Goal: Task Accomplishment & Management: Complete application form

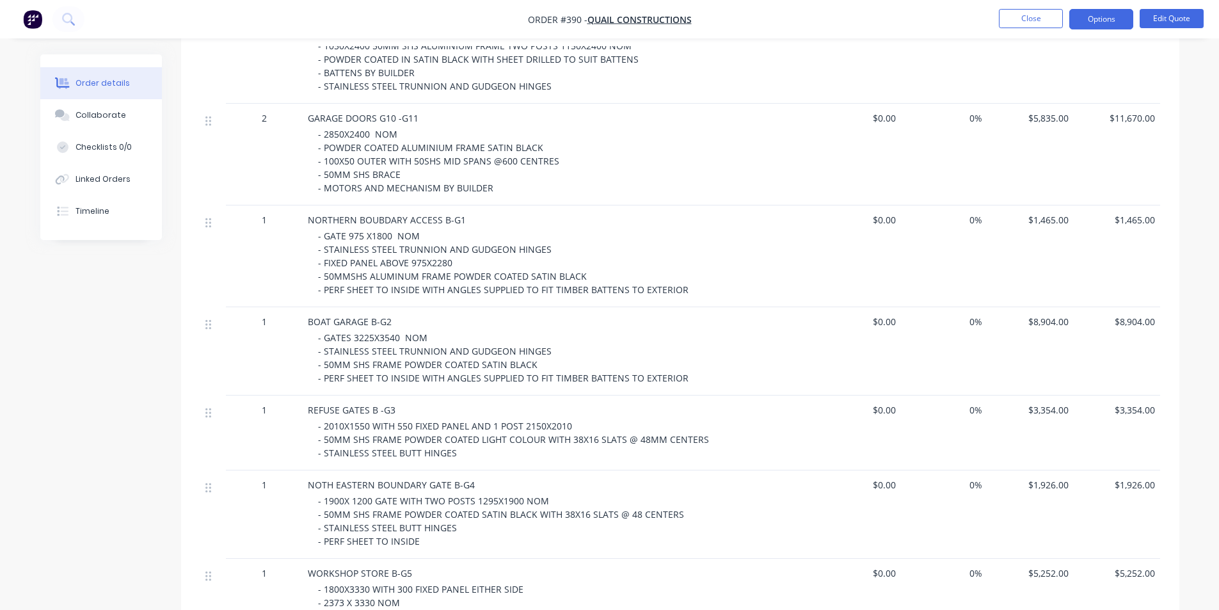
scroll to position [384, 0]
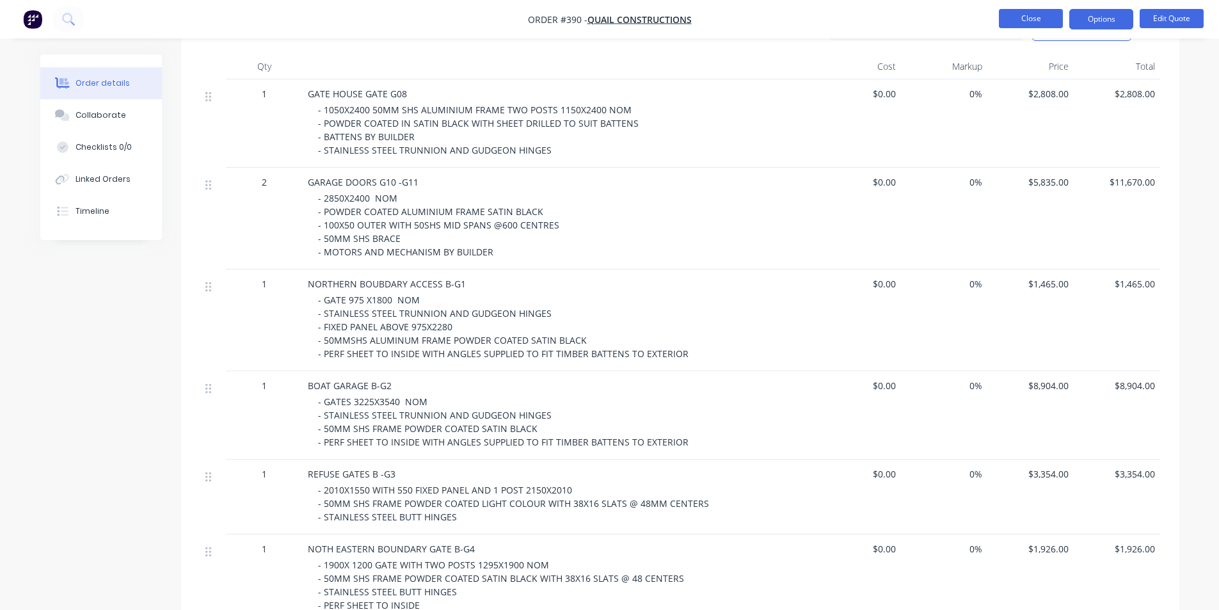
click at [1013, 20] on button "Close" at bounding box center [1031, 18] width 64 height 19
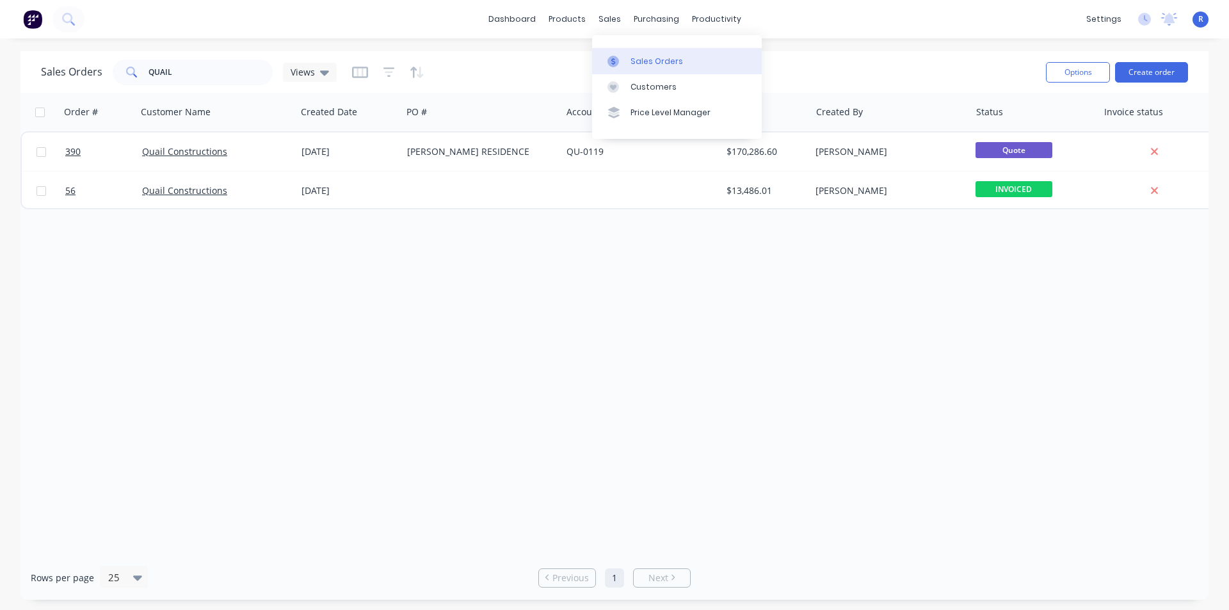
click at [640, 56] on div "Sales Orders" at bounding box center [656, 62] width 52 height 12
drag, startPoint x: 182, startPoint y: 73, endPoint x: 119, endPoint y: 74, distance: 62.7
click at [119, 74] on div "QUAIL" at bounding box center [193, 73] width 160 height 26
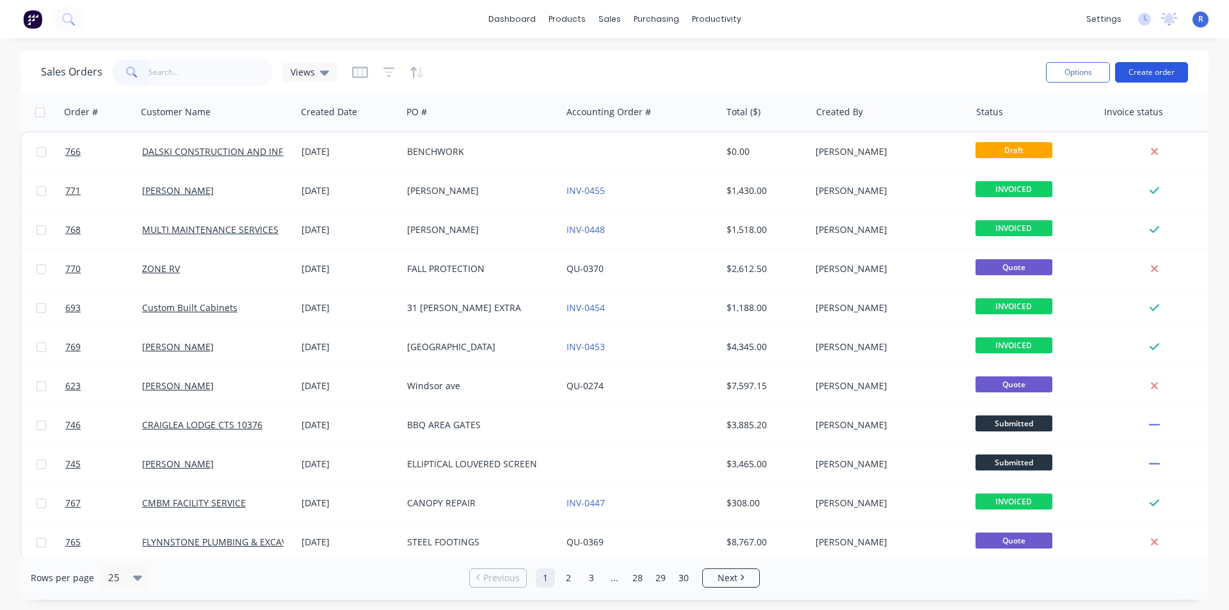
click at [1139, 68] on button "Create order" at bounding box center [1151, 72] width 73 height 20
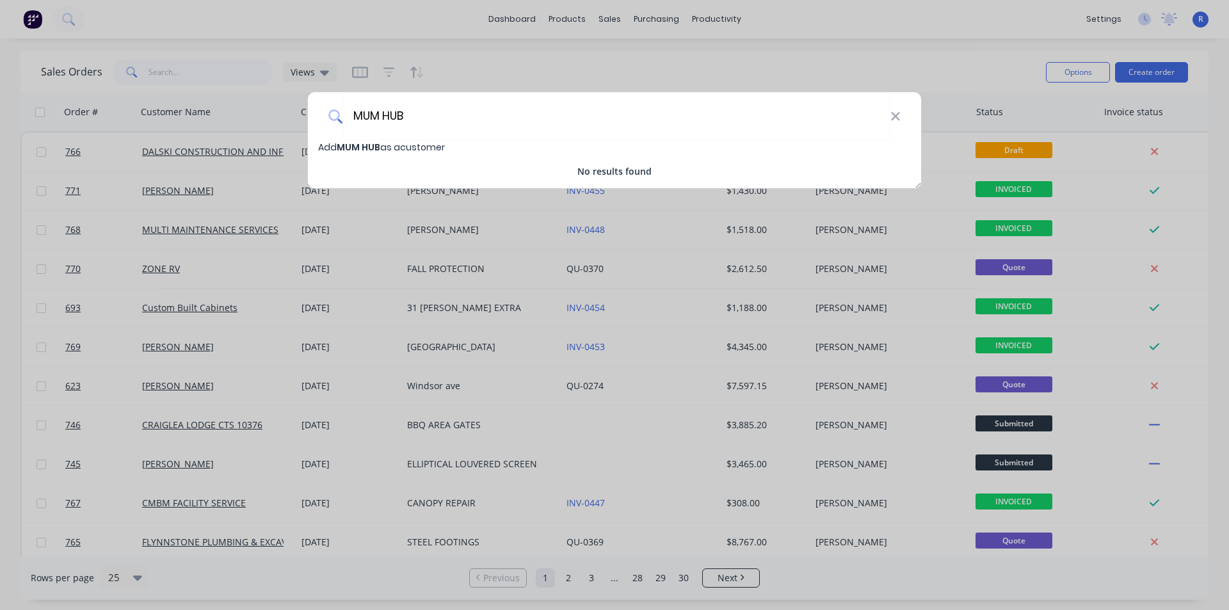
type input "MUM HUB"
click at [380, 146] on span "MUM HUB" at bounding box center [359, 147] width 44 height 13
select select "AU"
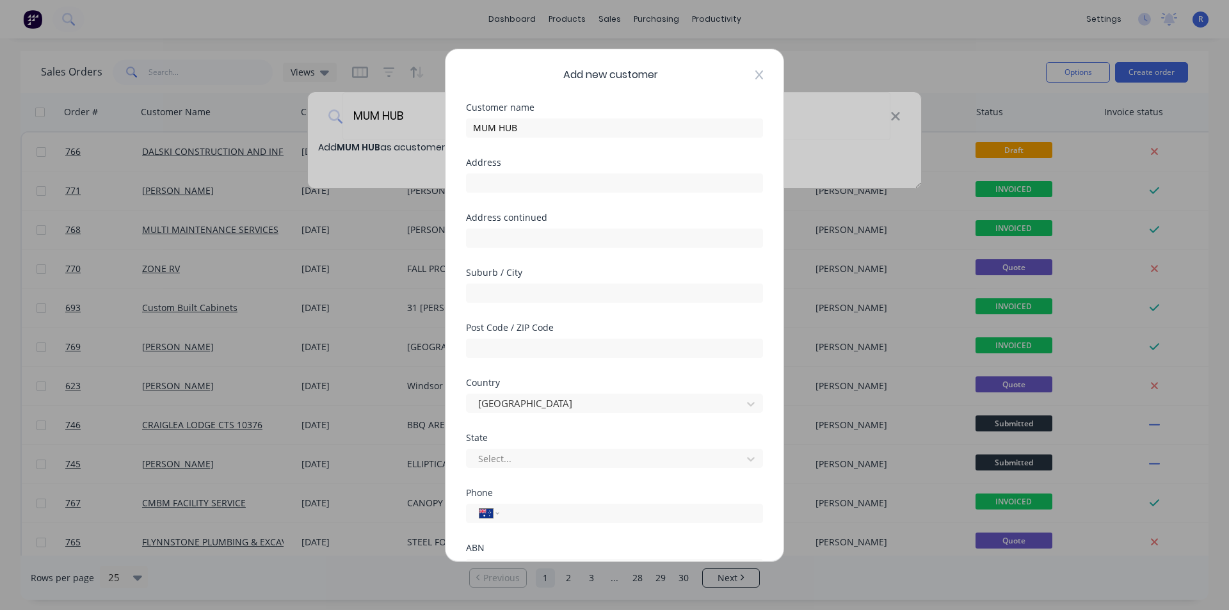
click at [755, 77] on icon at bounding box center [759, 74] width 8 height 9
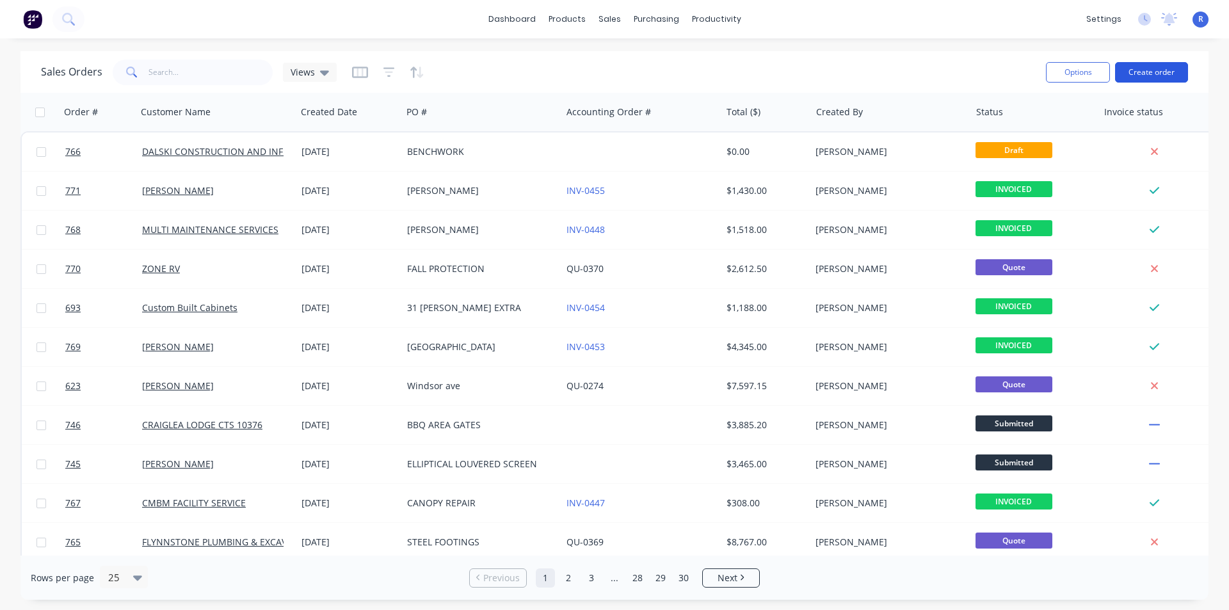
click at [1127, 68] on button "Create order" at bounding box center [1151, 72] width 73 height 20
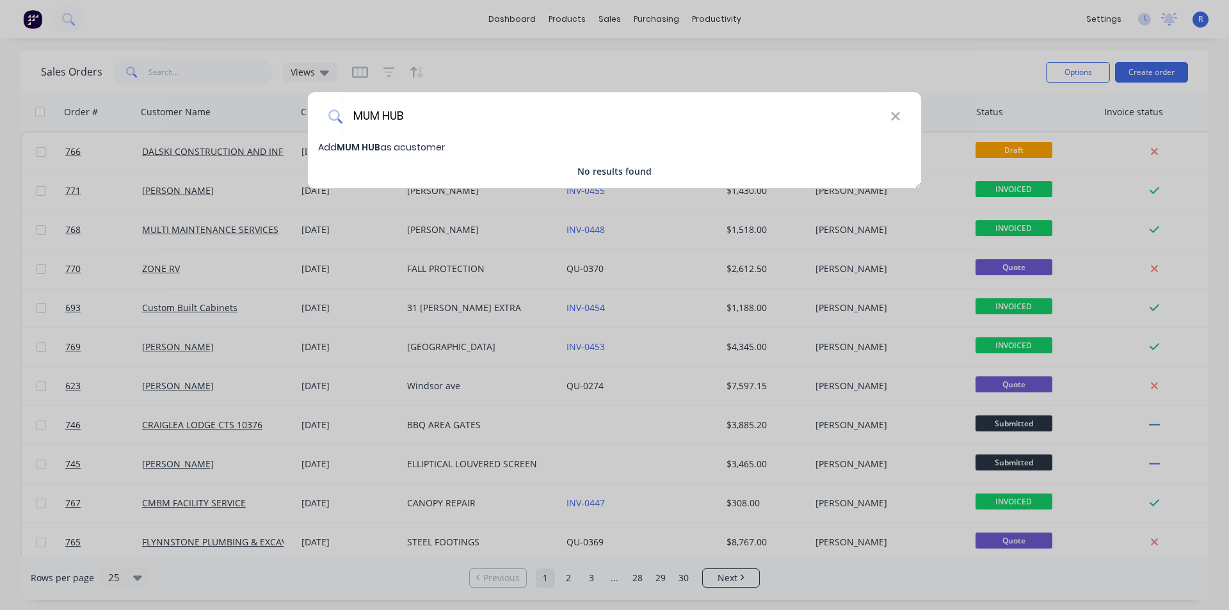
type input "MUM HUB"
click at [415, 151] on span "Add MUM HUB as a customer" at bounding box center [381, 147] width 127 height 13
select select "AU"
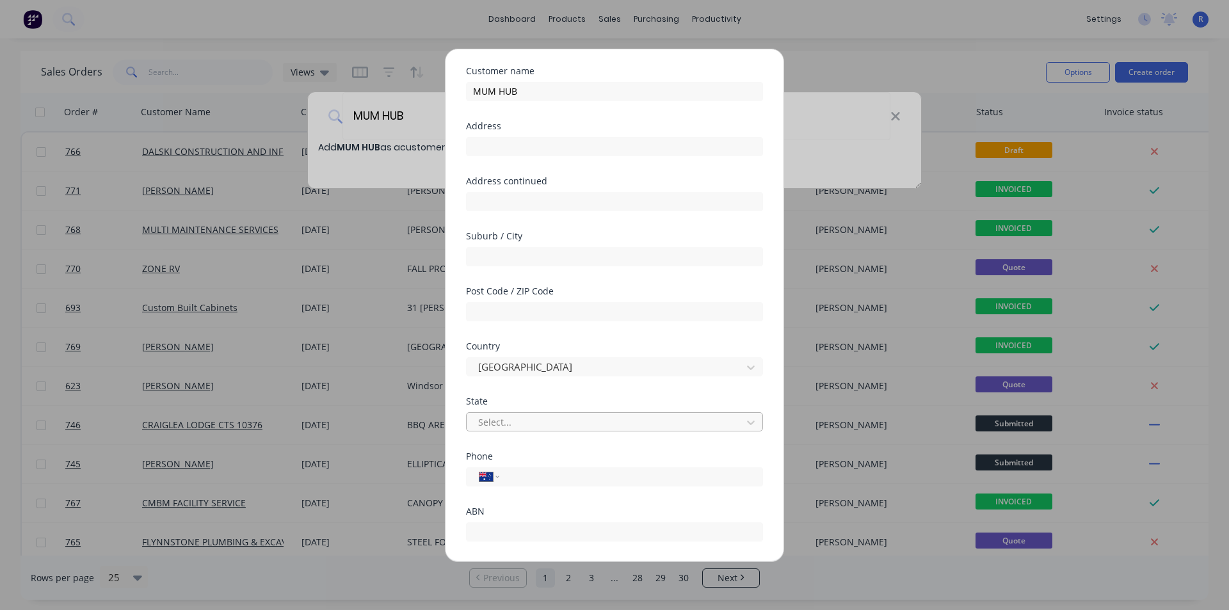
scroll to position [113, 0]
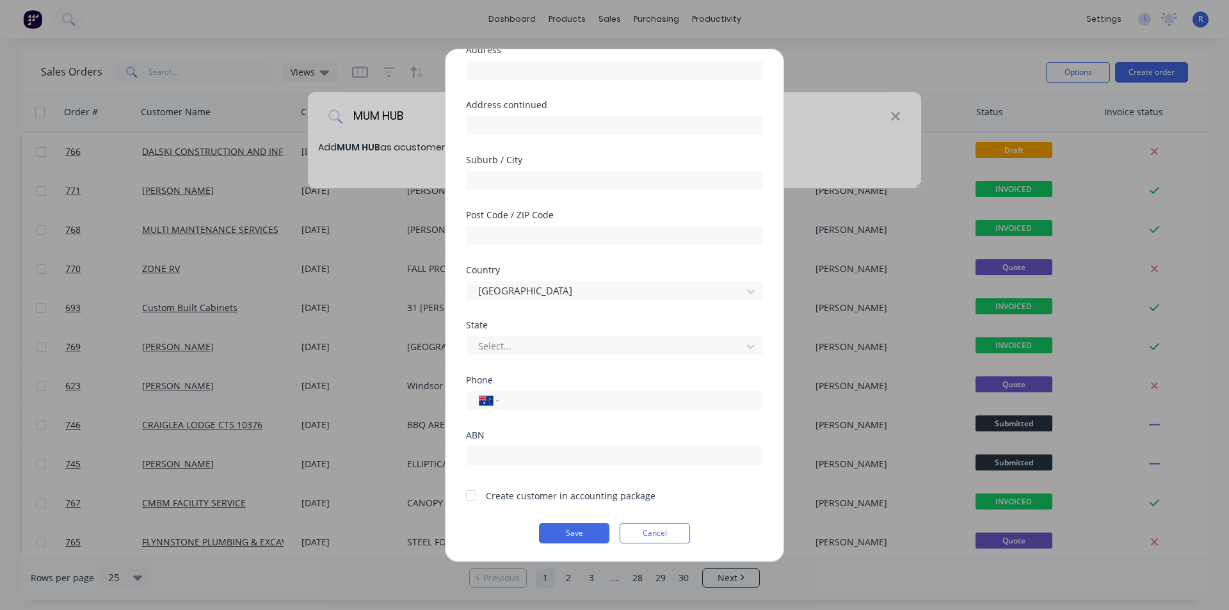
click at [472, 495] on div at bounding box center [471, 496] width 26 height 26
click at [572, 527] on button "Save" at bounding box center [574, 533] width 70 height 20
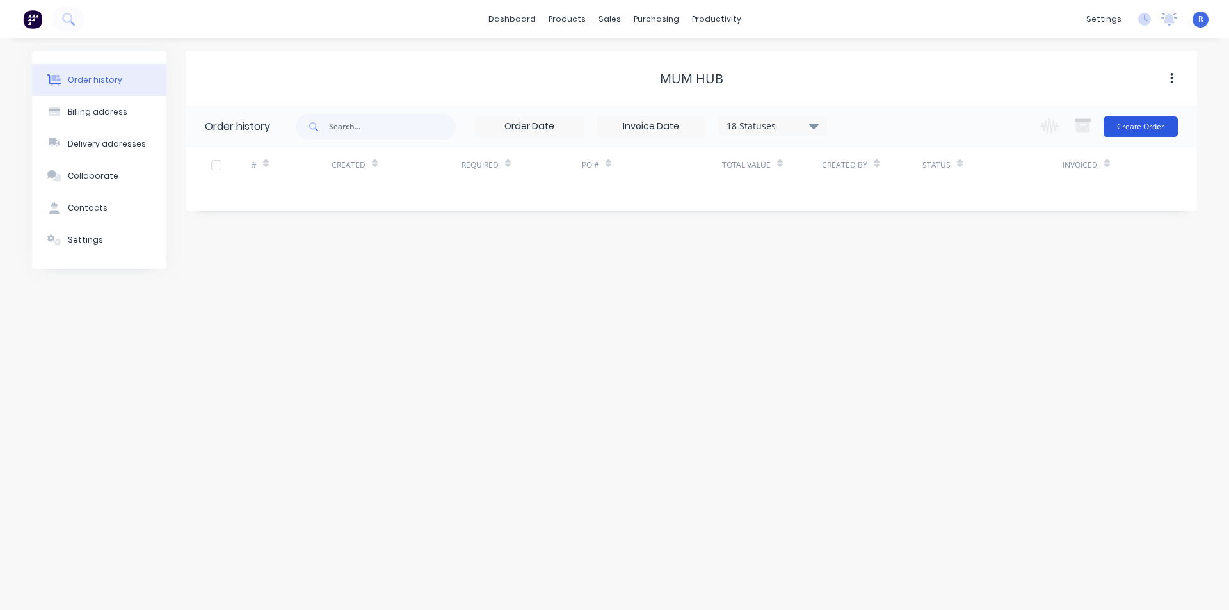
click at [1124, 122] on button "Create Order" at bounding box center [1140, 126] width 74 height 20
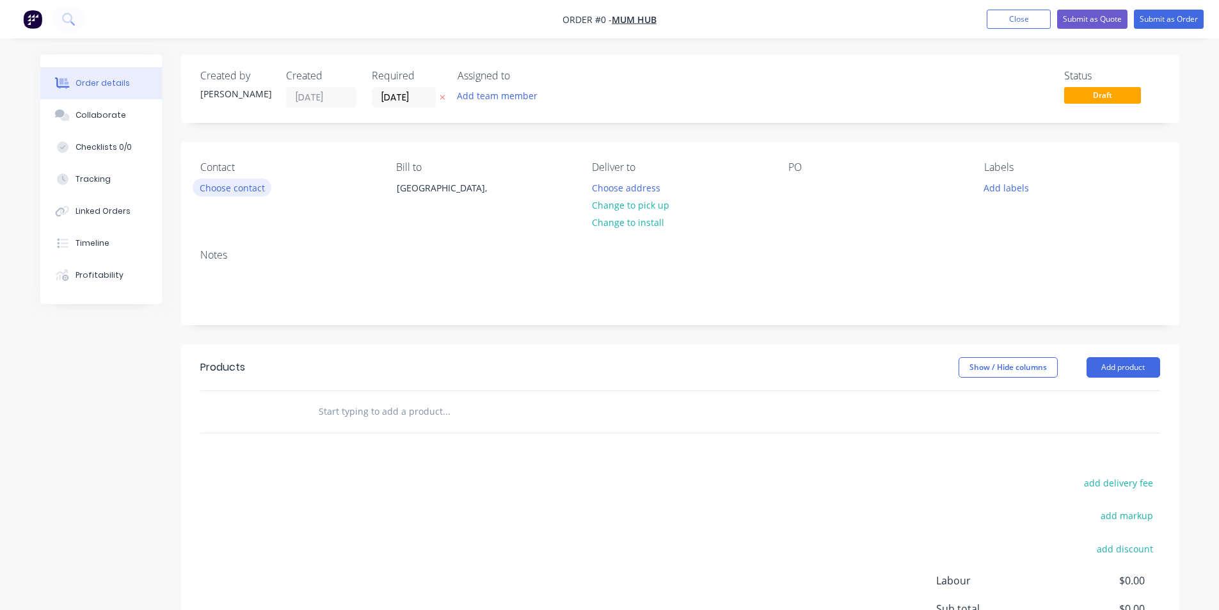
click at [232, 191] on button "Choose contact" at bounding box center [232, 187] width 79 height 17
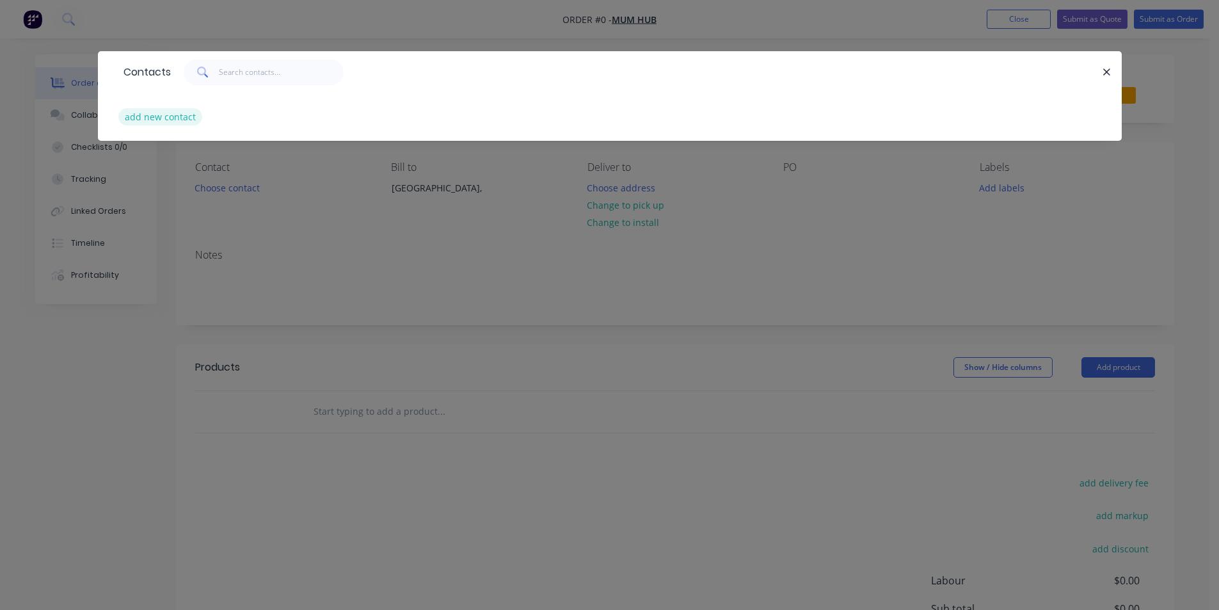
click at [169, 113] on button "add new contact" at bounding box center [160, 116] width 84 height 17
select select "AU"
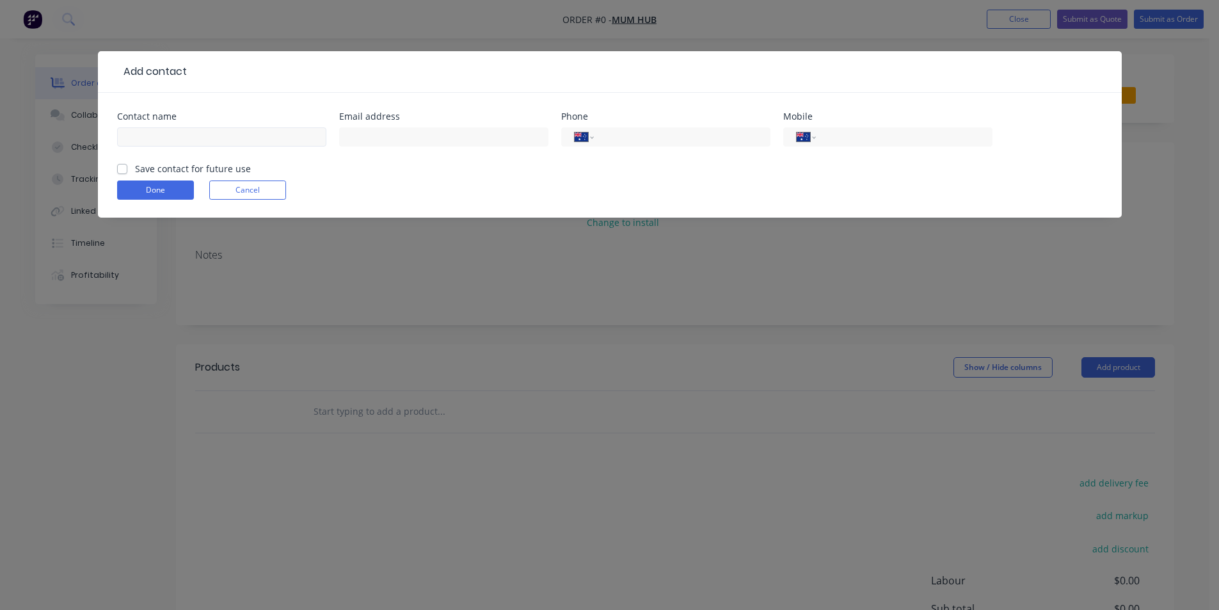
drag, startPoint x: 122, startPoint y: 166, endPoint x: 144, endPoint y: 145, distance: 30.4
click at [135, 166] on label "Save contact for future use" at bounding box center [193, 168] width 116 height 13
click at [122, 166] on input "Save contact for future use" at bounding box center [122, 168] width 10 height 12
checkbox input "true"
click at [150, 140] on input "text" at bounding box center [221, 136] width 209 height 19
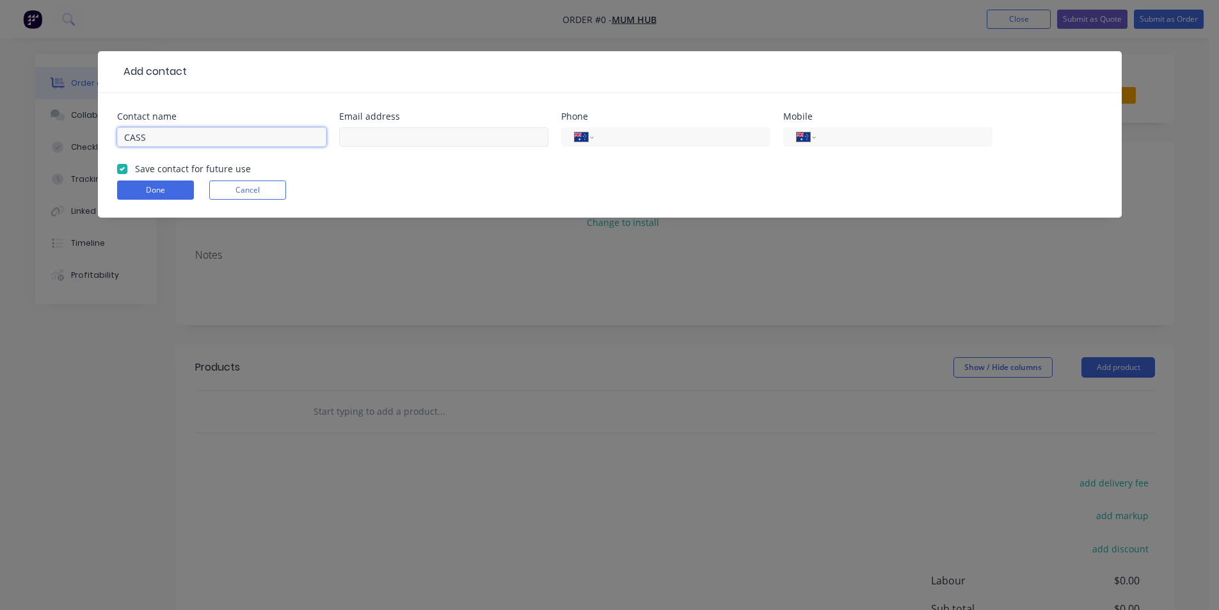
type input "CASS"
click at [371, 132] on input "text" at bounding box center [443, 136] width 209 height 19
type input "[EMAIL_ADDRESS][DOMAIN_NAME]"
click at [163, 182] on button "Done" at bounding box center [155, 189] width 77 height 19
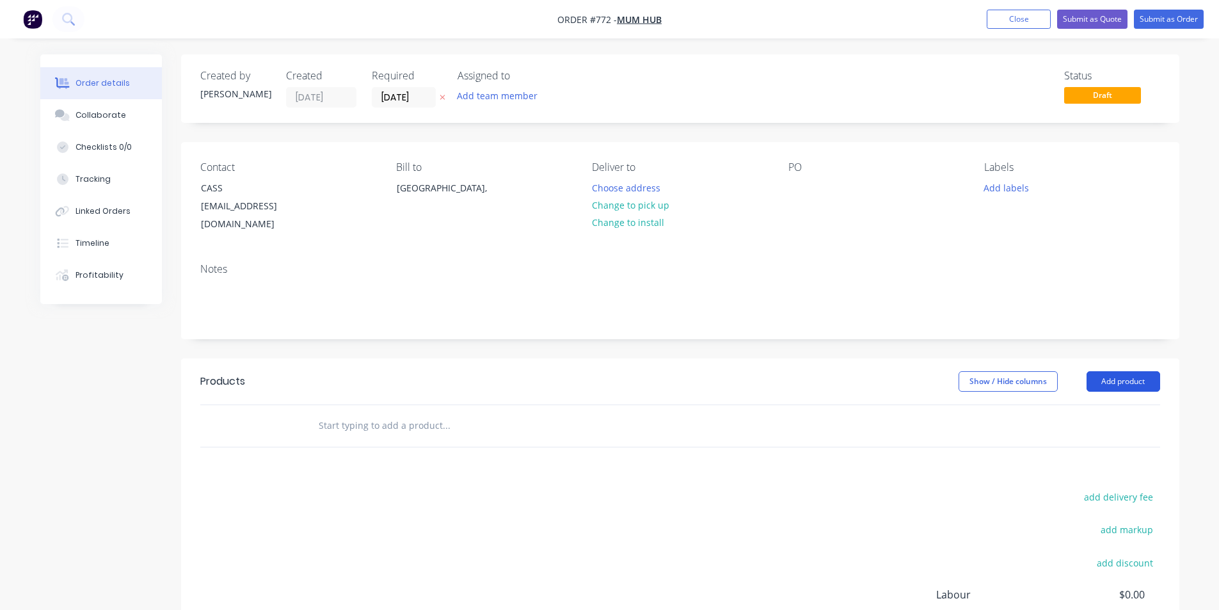
click at [1103, 371] on button "Add product" at bounding box center [1124, 381] width 74 height 20
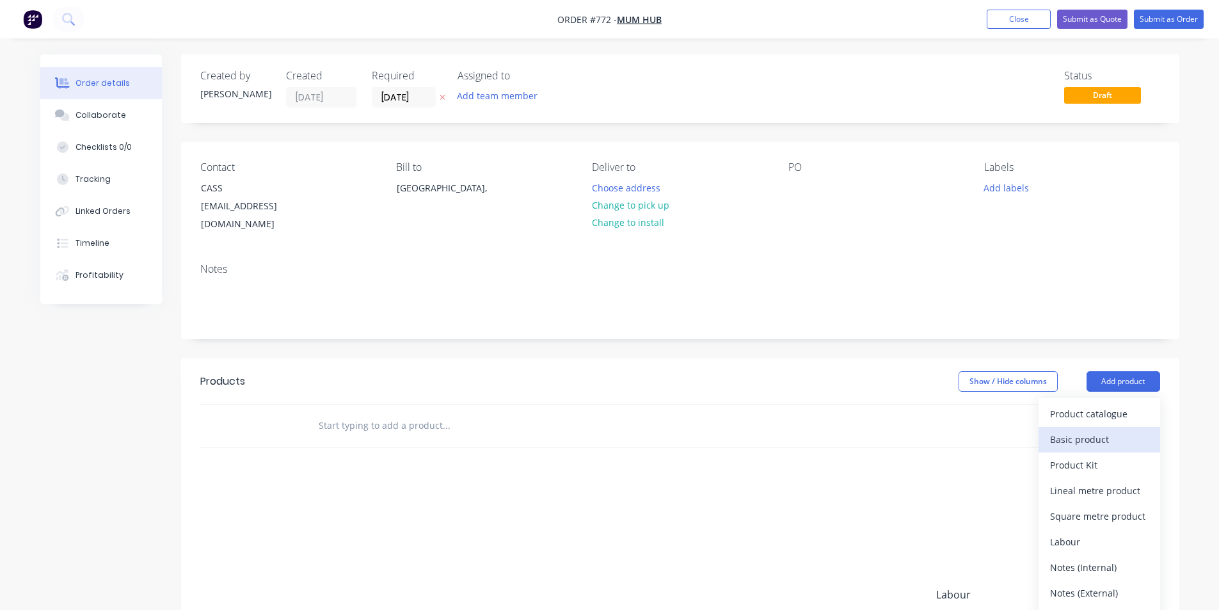
click at [1078, 430] on div "Basic product" at bounding box center [1099, 439] width 99 height 19
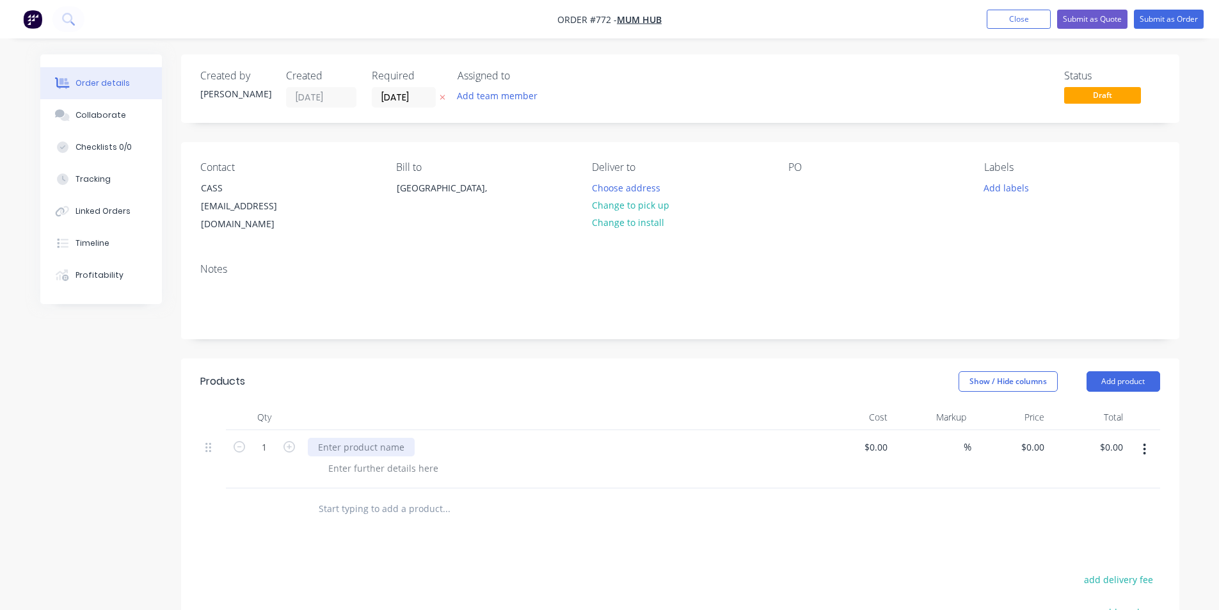
click at [378, 438] on div at bounding box center [361, 447] width 107 height 19
click at [404, 388] on header "Products Show / Hide columns Add product" at bounding box center [680, 381] width 999 height 46
click at [371, 461] on div at bounding box center [383, 468] width 131 height 19
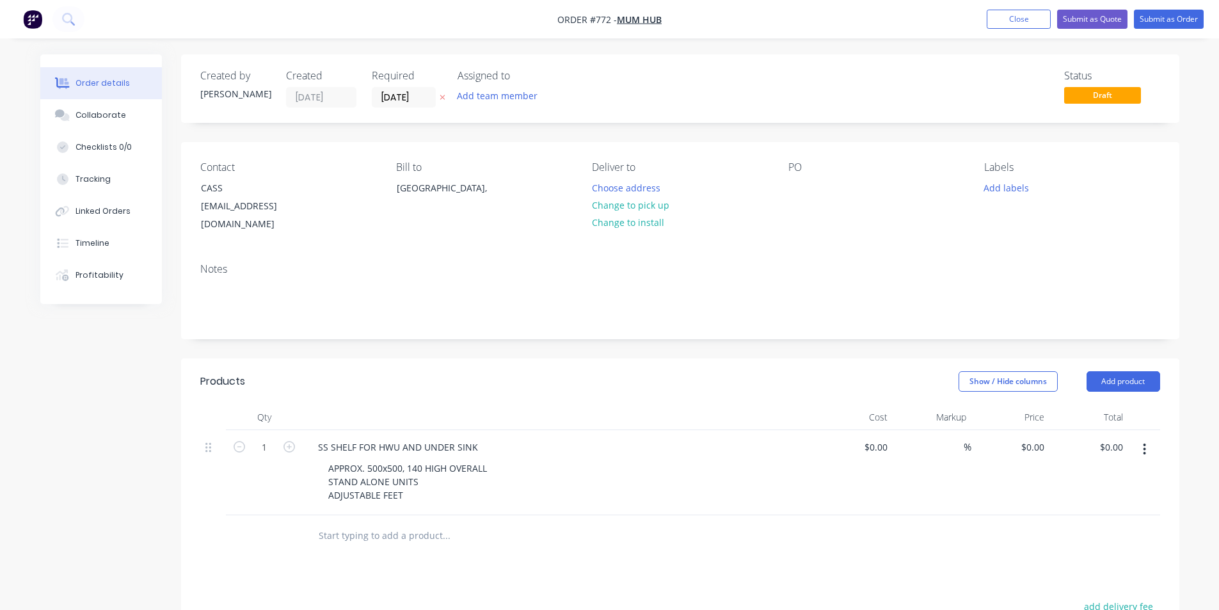
click at [767, 550] on div "Products Show / Hide columns Add product Qty Cost Markup Price Total 1 SS SHELF…" at bounding box center [680, 611] width 999 height 506
click at [423, 481] on div "APPROX. 500x500, 140 HIGH OVERALL STAND ALONE UNITS ADJUSTABLE FEET" at bounding box center [407, 481] width 179 height 45
click at [434, 371] on div "Show / Hide columns Add product" at bounding box center [782, 381] width 756 height 20
click at [1045, 438] on input "0" at bounding box center [1034, 447] width 29 height 19
type input "$910.00"
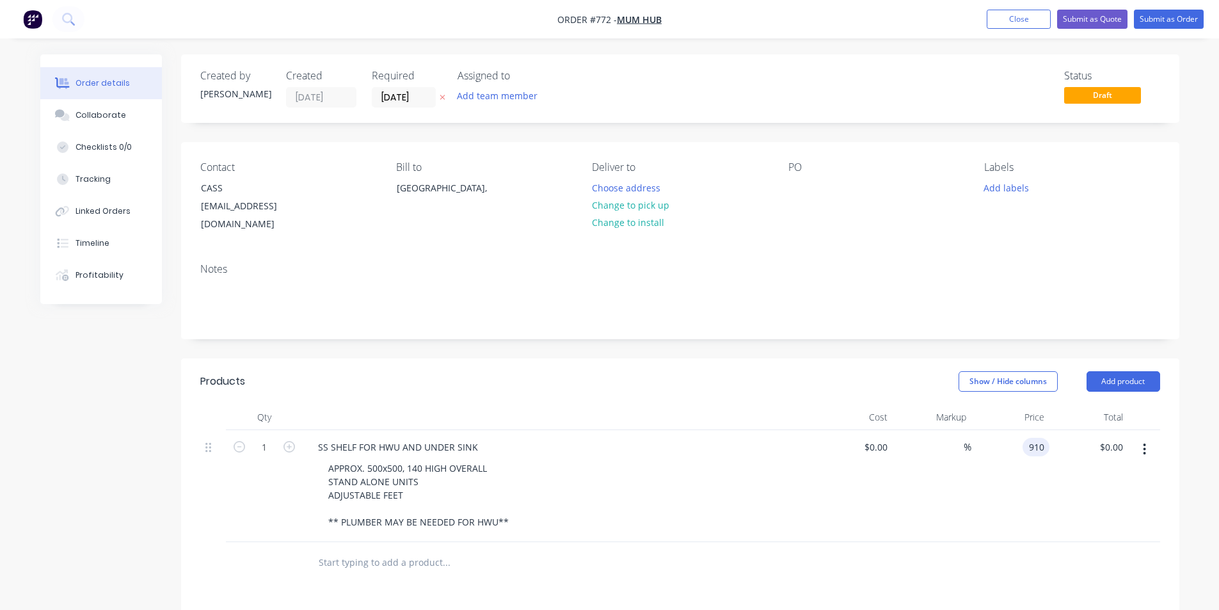
type input "$910.00"
click at [997, 569] on div at bounding box center [680, 563] width 960 height 42
click at [798, 180] on div at bounding box center [799, 188] width 20 height 19
click at [776, 341] on div "Created by [PERSON_NAME] Created [DATE] Required [DATE] Assigned to Add team me…" at bounding box center [680, 472] width 999 height 837
click at [1101, 15] on button "Submit as Quote" at bounding box center [1092, 19] width 70 height 19
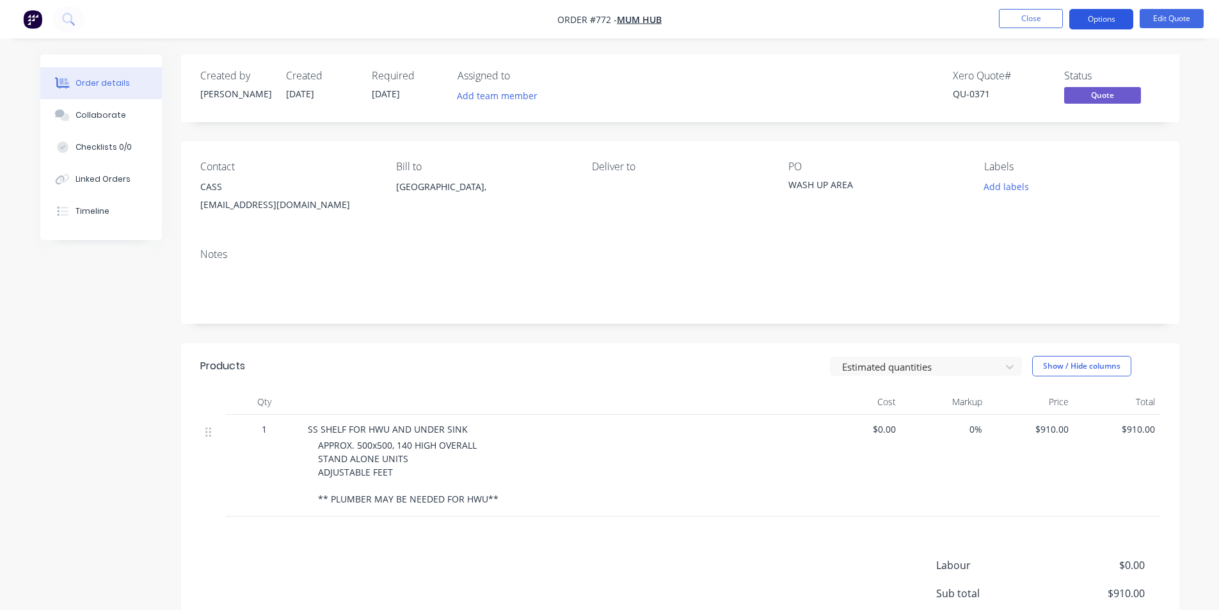
click at [1104, 19] on button "Options" at bounding box center [1102, 19] width 64 height 20
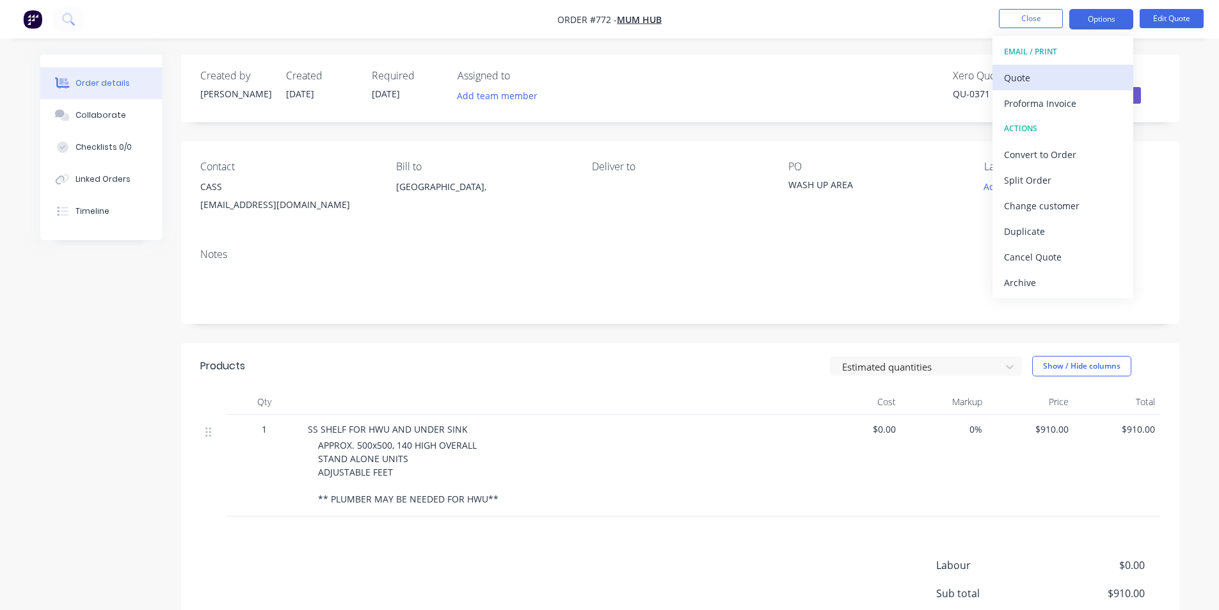
click at [1039, 77] on div "Quote" at bounding box center [1063, 77] width 118 height 19
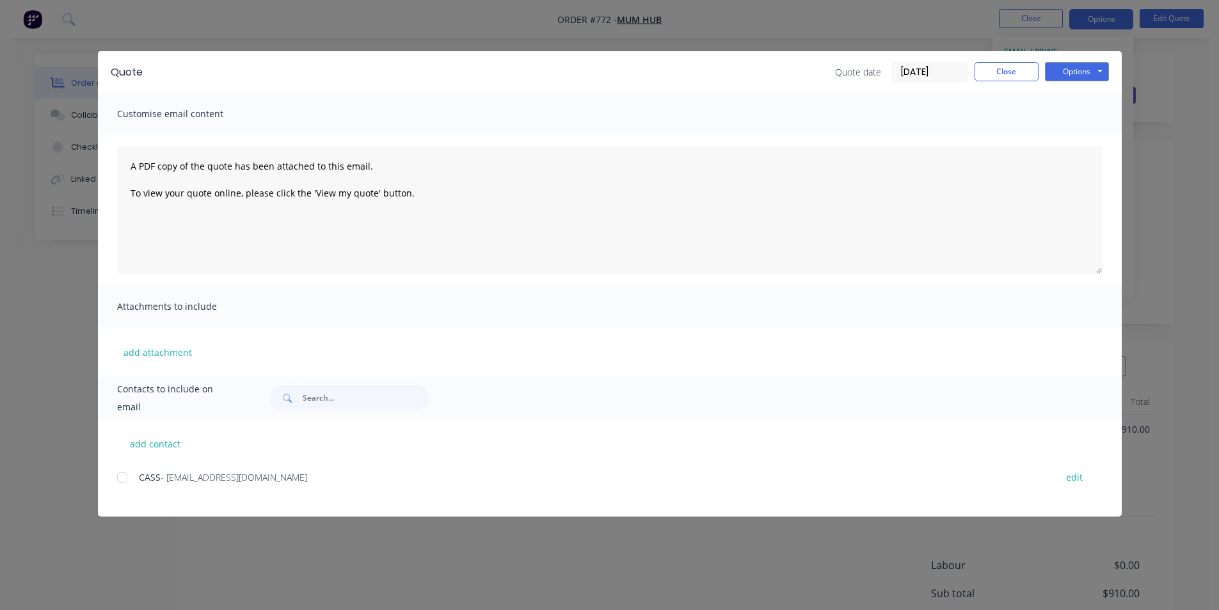
click at [124, 477] on div at bounding box center [122, 478] width 26 height 26
click at [1066, 72] on button "Options" at bounding box center [1077, 71] width 64 height 19
click at [1084, 135] on button "Email" at bounding box center [1086, 136] width 82 height 21
click at [1013, 74] on button "Close" at bounding box center [1007, 71] width 64 height 19
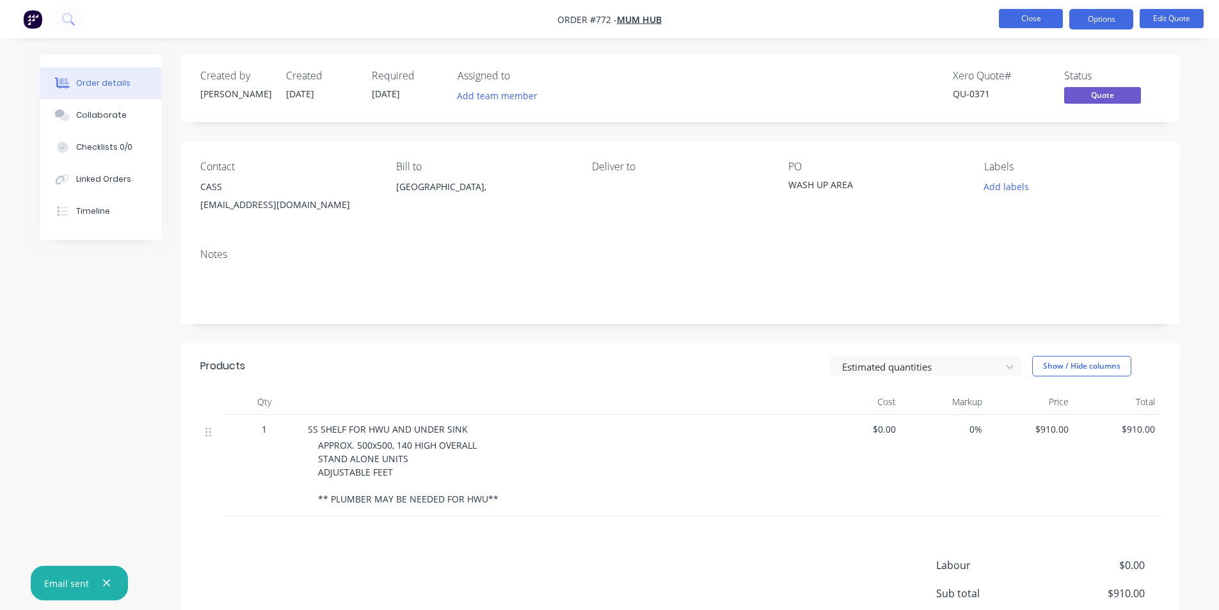
click at [1026, 22] on button "Close" at bounding box center [1031, 18] width 64 height 19
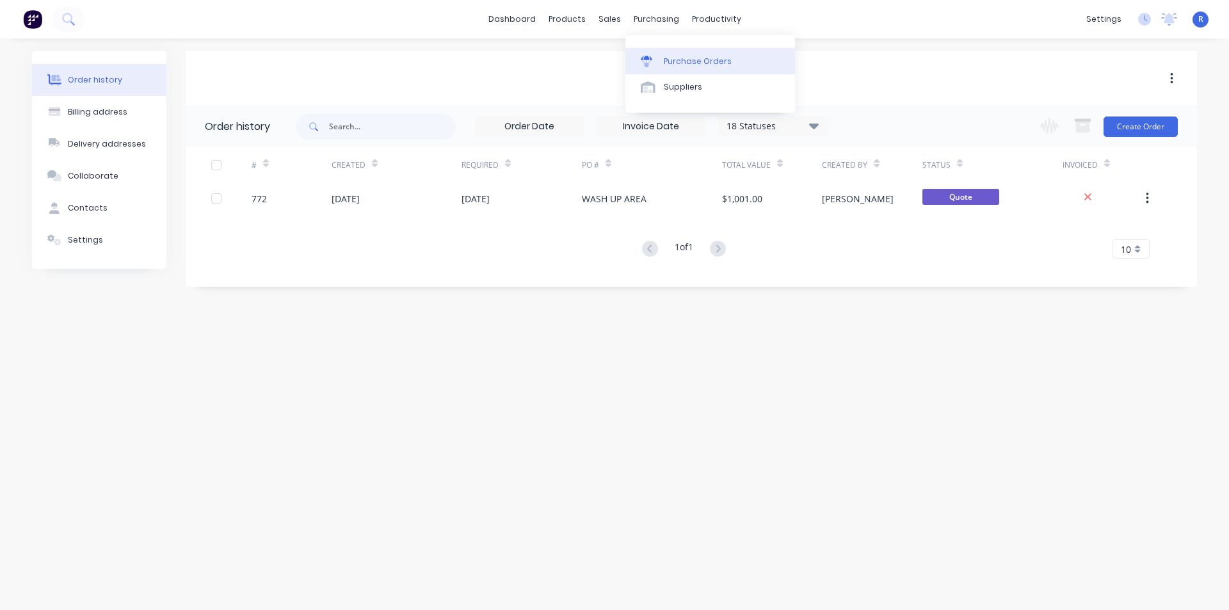
click at [666, 58] on div "Purchase Orders" at bounding box center [698, 62] width 68 height 12
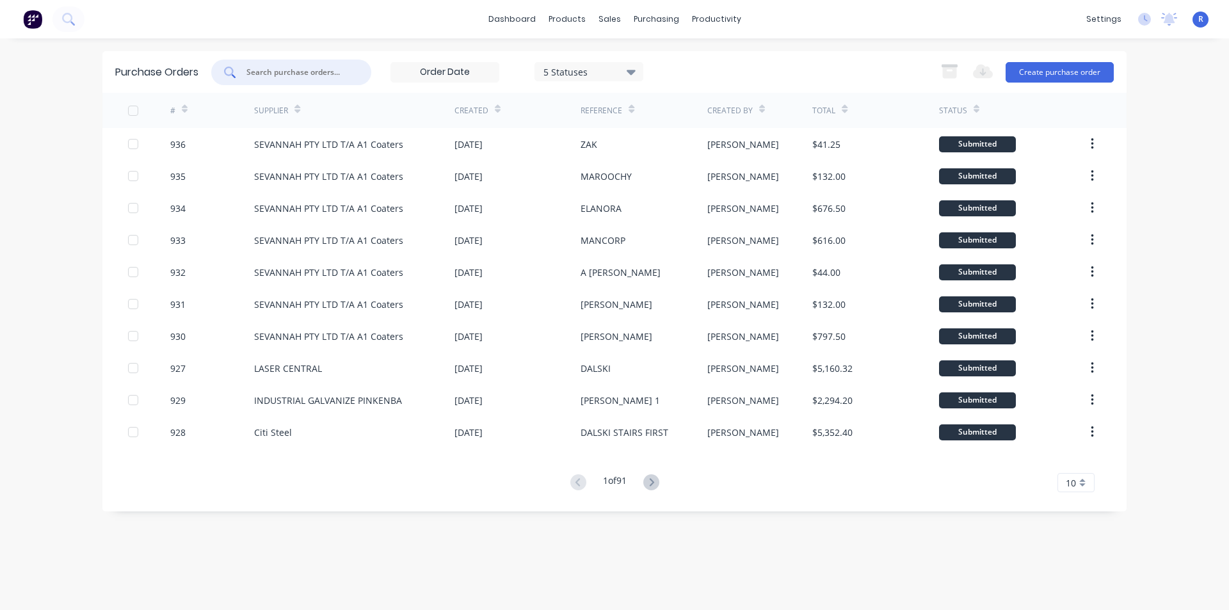
click at [300, 70] on input "text" at bounding box center [298, 72] width 106 height 13
type input "GRAY"
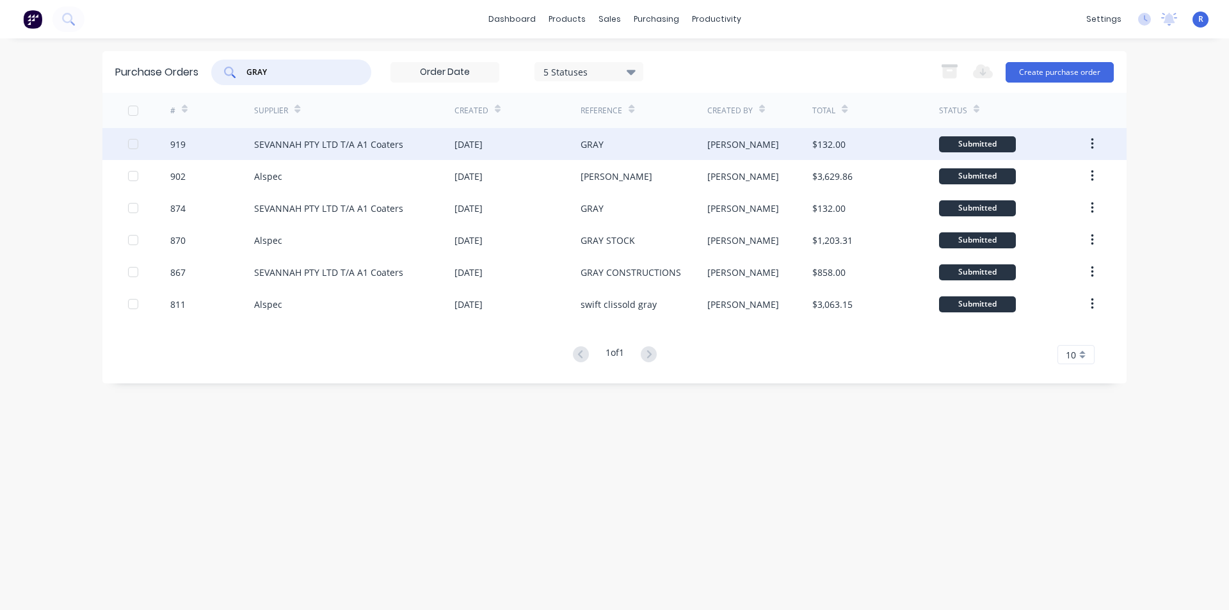
click at [545, 147] on div "[DATE]" at bounding box center [517, 144] width 126 height 32
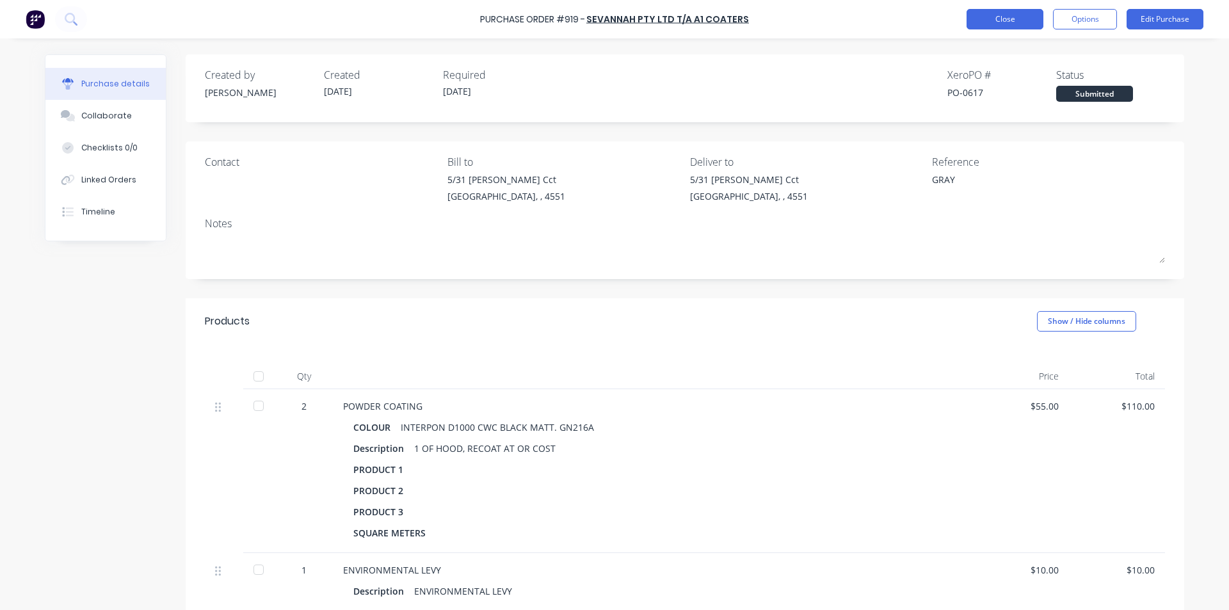
click at [983, 12] on button "Close" at bounding box center [1004, 19] width 77 height 20
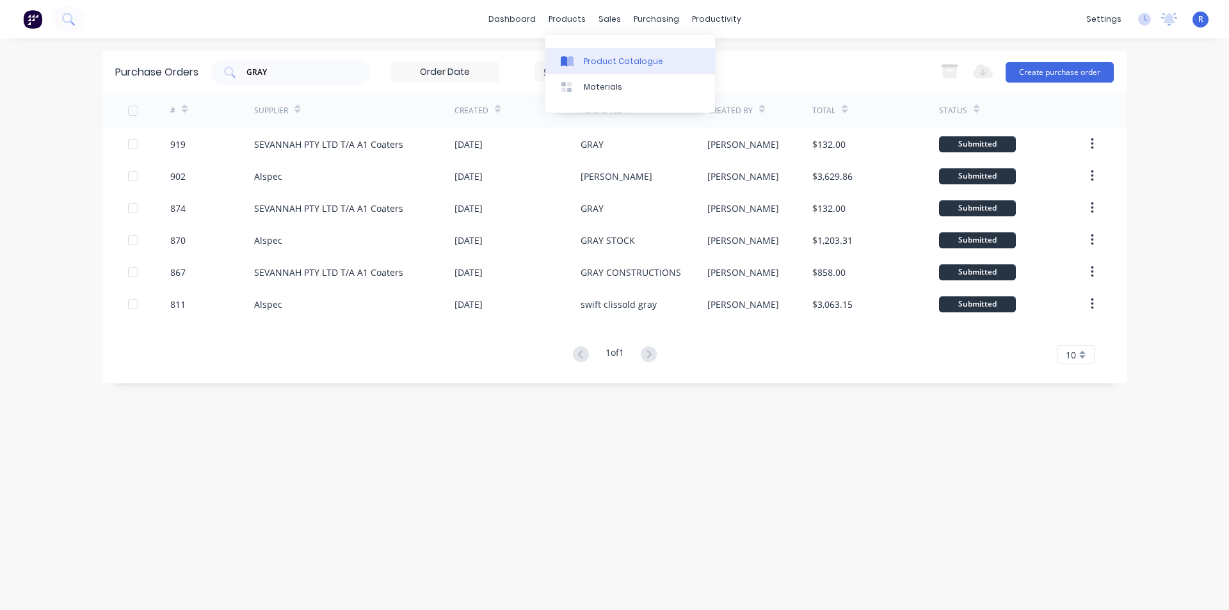
click at [607, 56] on div "Product Catalogue" at bounding box center [623, 62] width 79 height 12
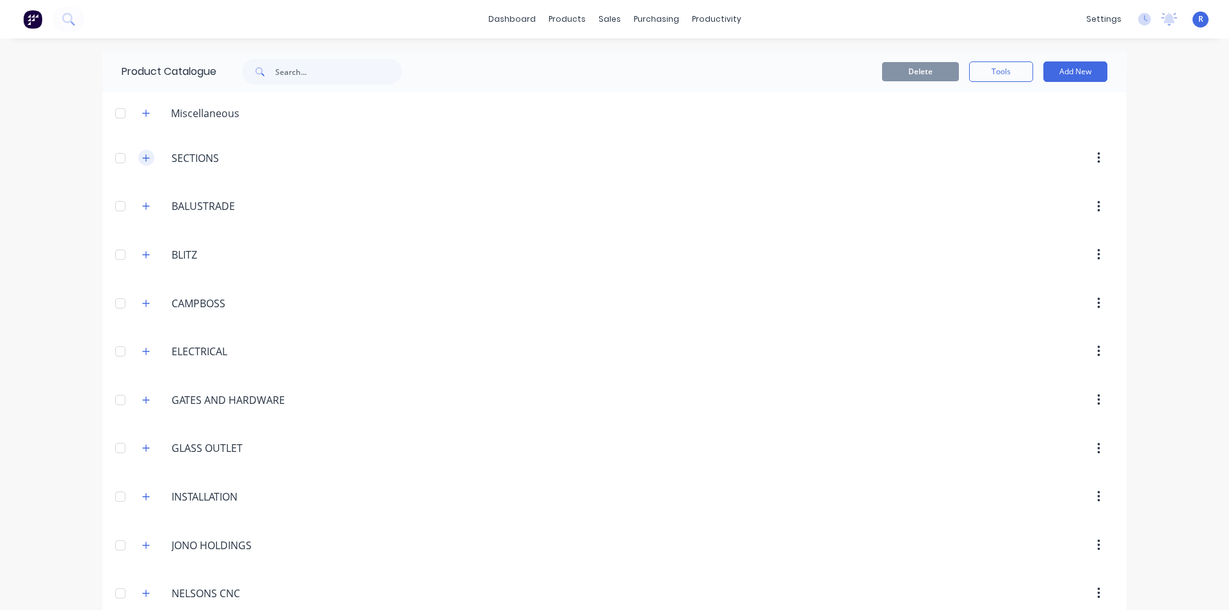
click at [145, 157] on icon "button" at bounding box center [146, 158] width 8 height 9
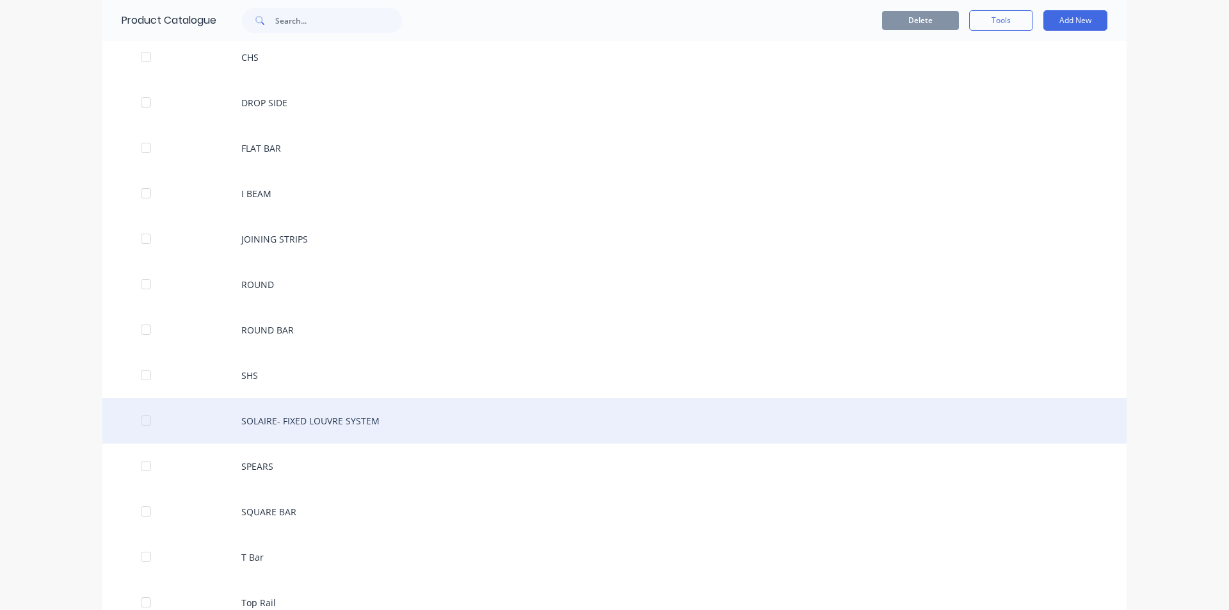
scroll to position [384, 0]
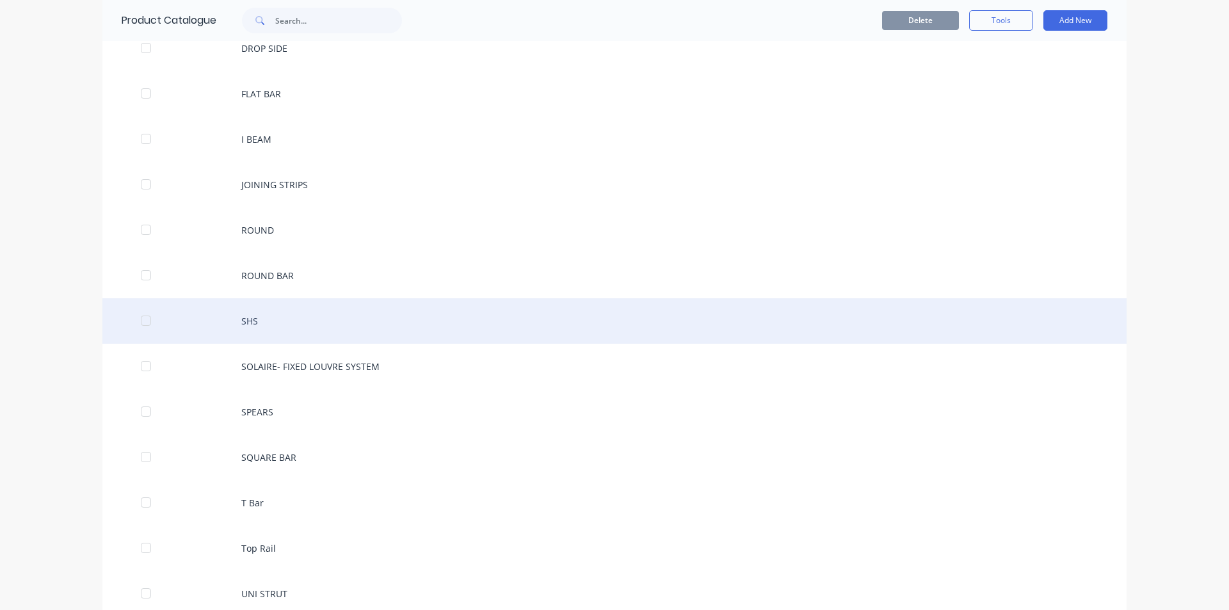
click at [262, 322] on div "SHS" at bounding box center [614, 320] width 1024 height 45
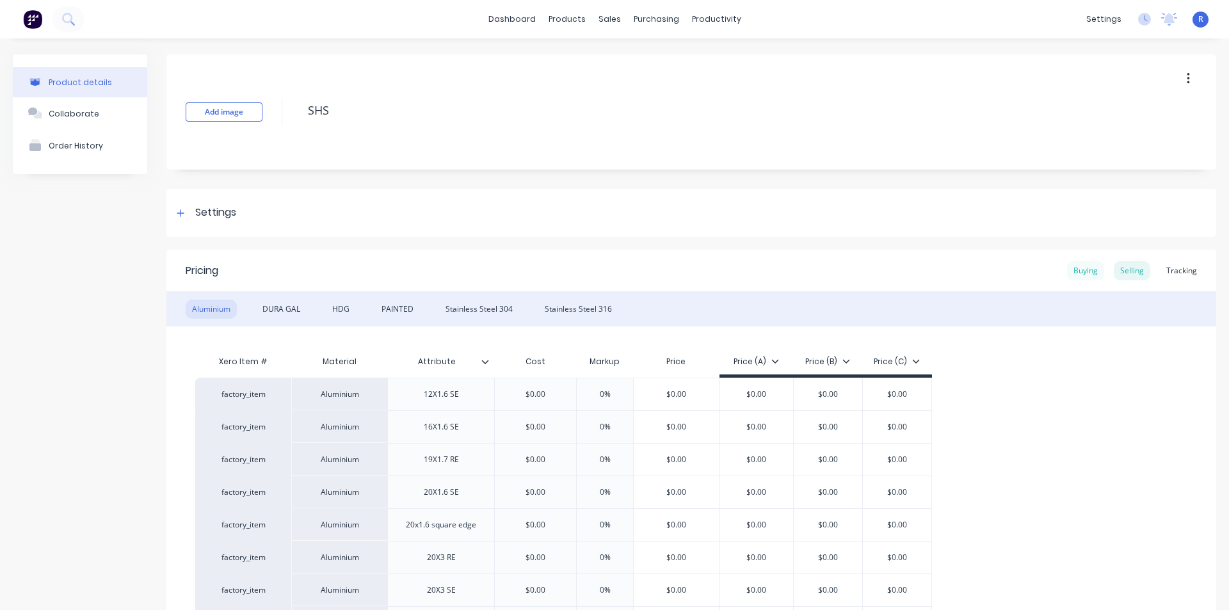
click at [1084, 270] on div "Buying" at bounding box center [1085, 270] width 37 height 19
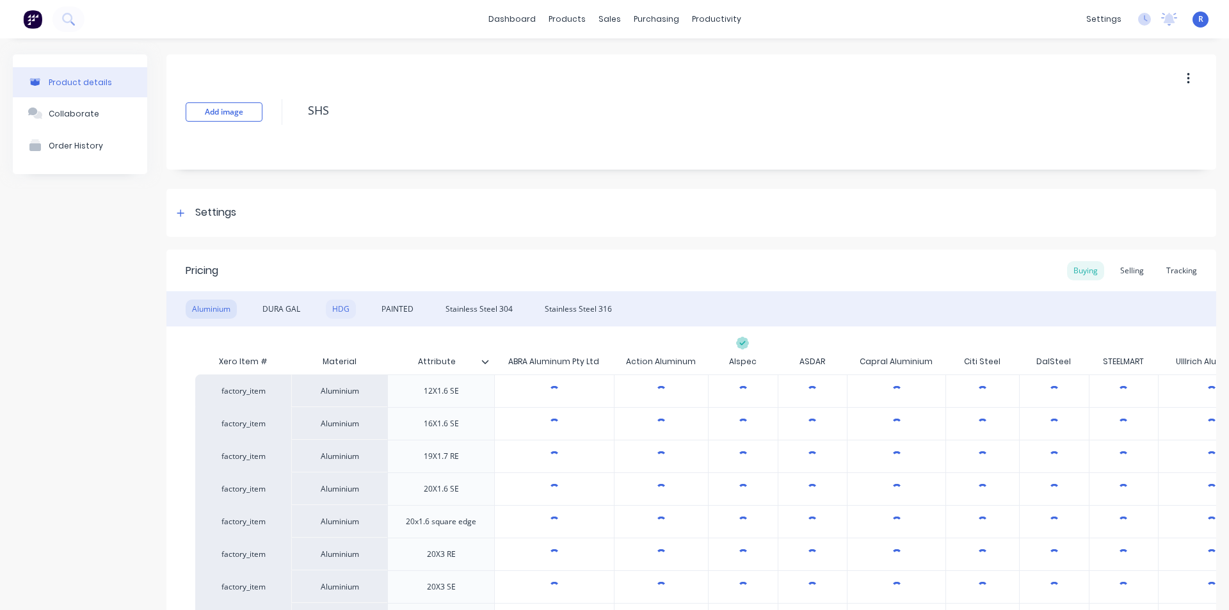
click at [341, 308] on div "HDG" at bounding box center [341, 309] width 30 height 19
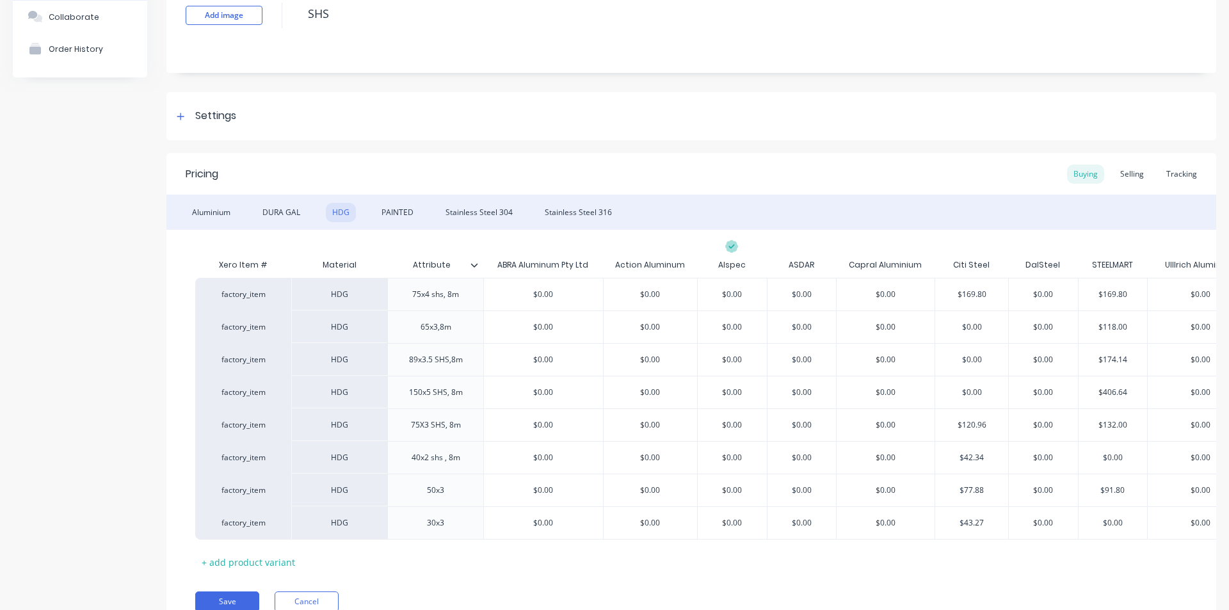
scroll to position [128, 0]
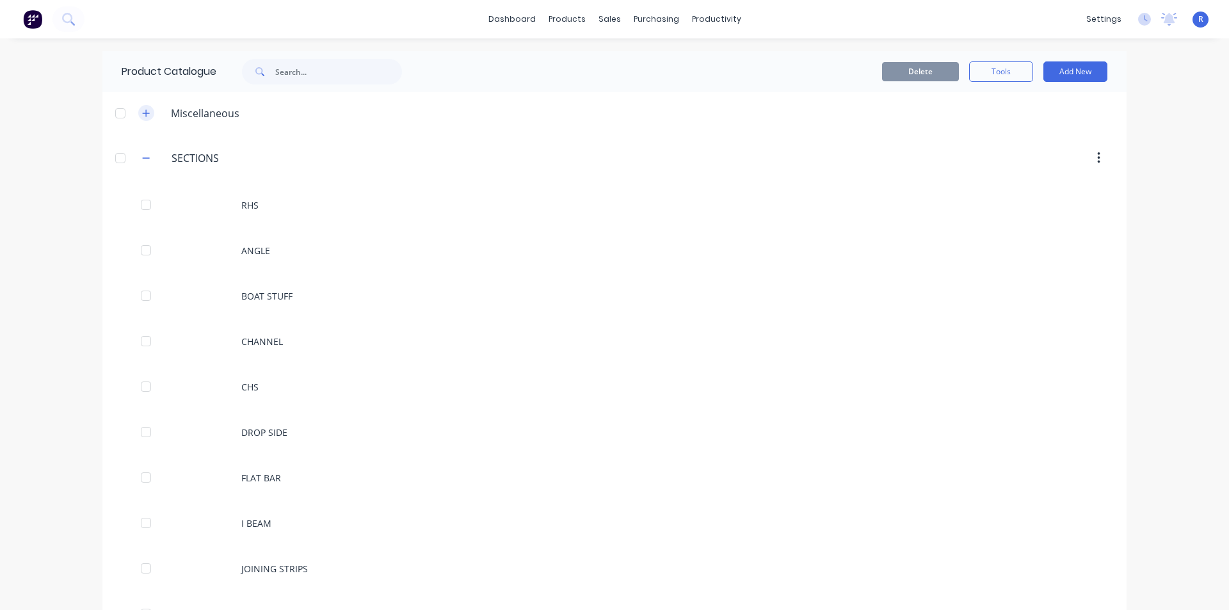
click at [142, 116] on icon "button" at bounding box center [146, 113] width 8 height 9
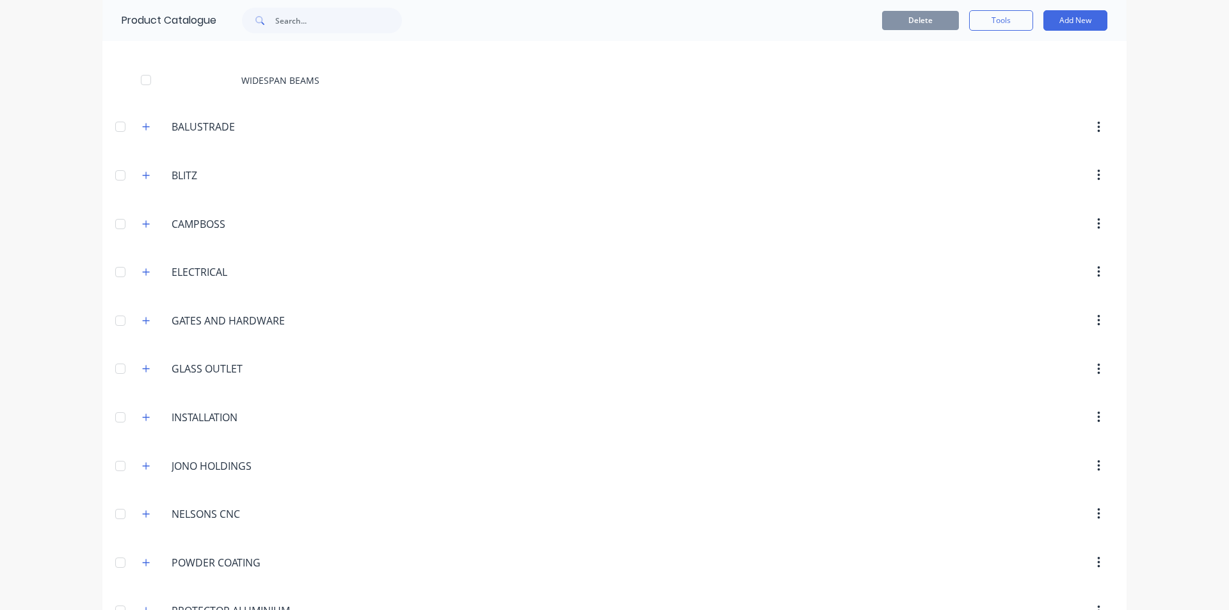
scroll to position [1920, 0]
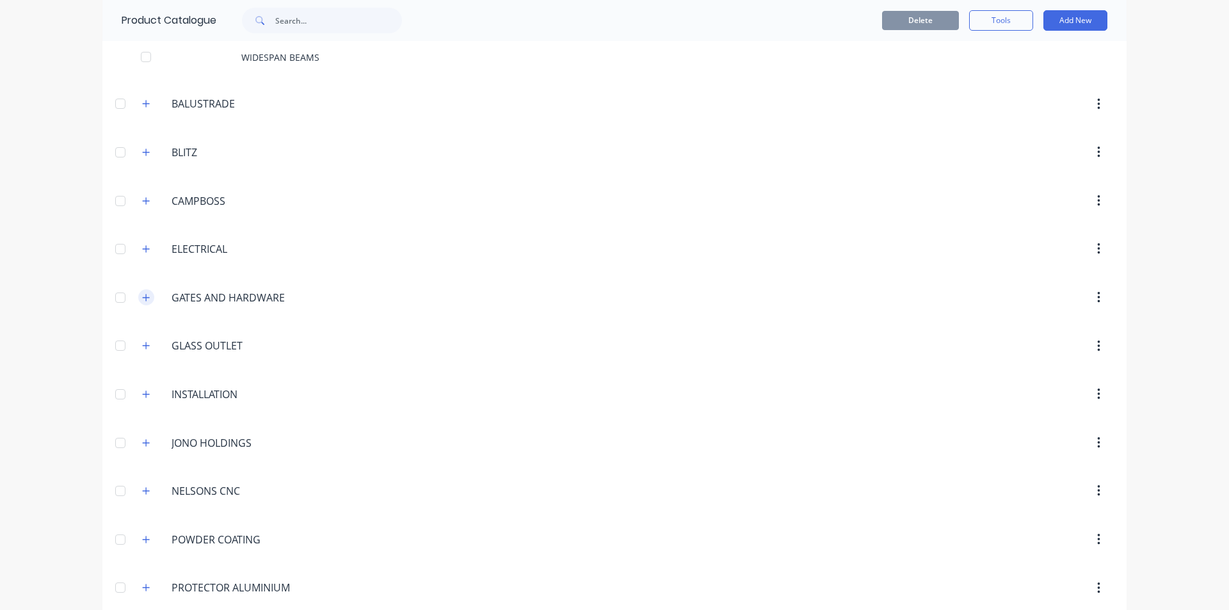
click at [142, 296] on icon "button" at bounding box center [146, 297] width 8 height 9
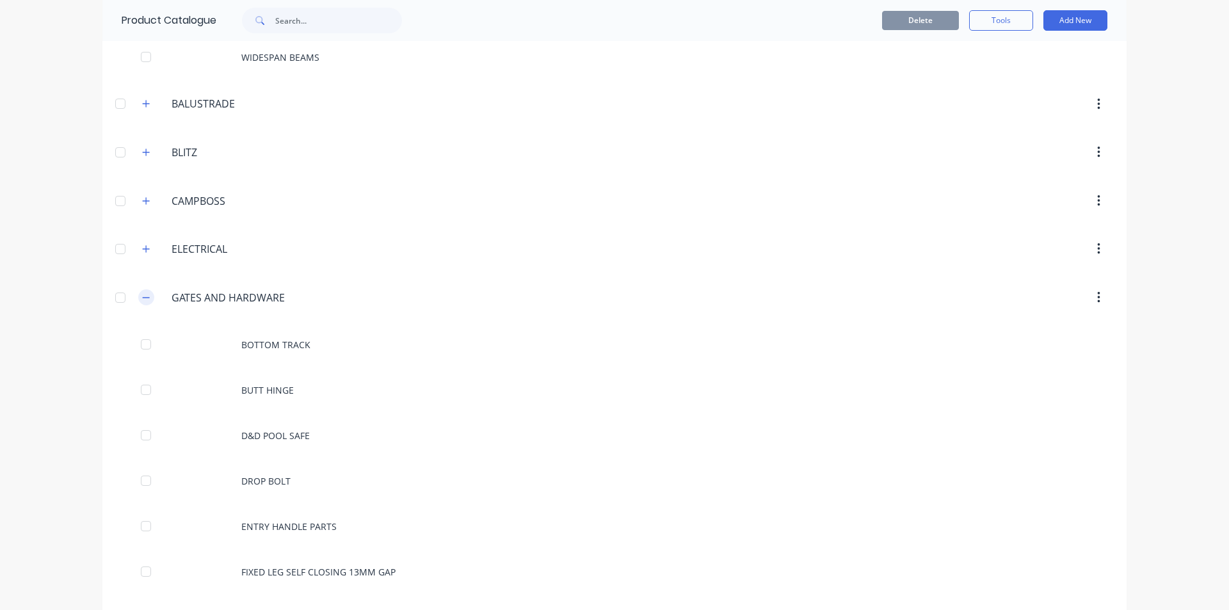
click at [142, 296] on icon "button" at bounding box center [146, 297] width 8 height 9
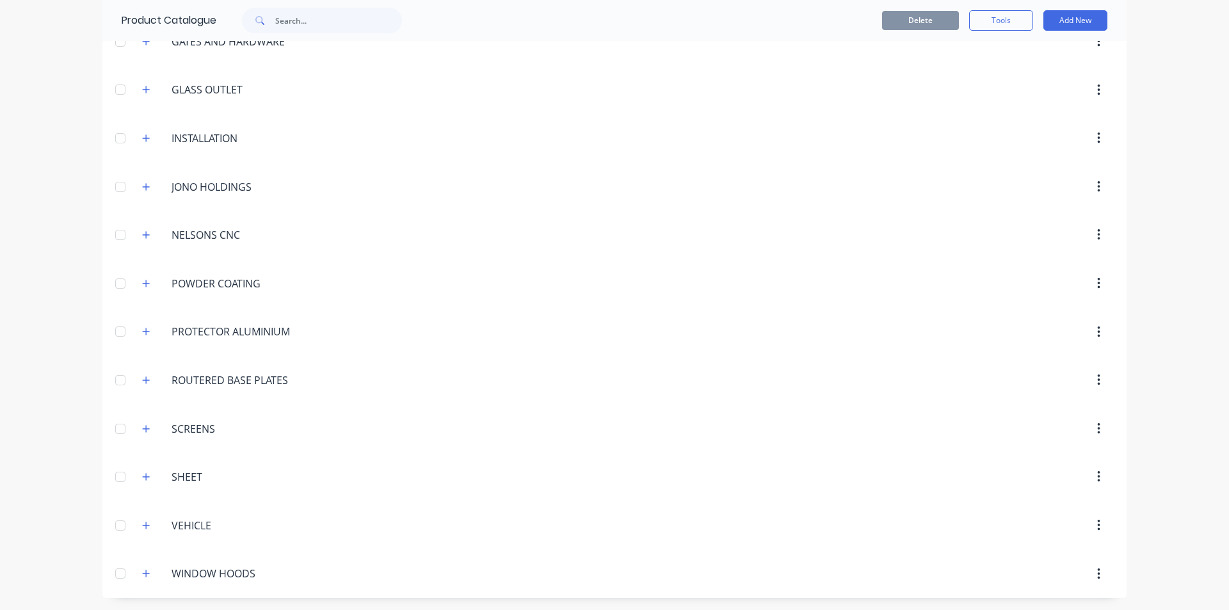
scroll to position [2177, 0]
click at [145, 474] on icon "button" at bounding box center [146, 476] width 8 height 9
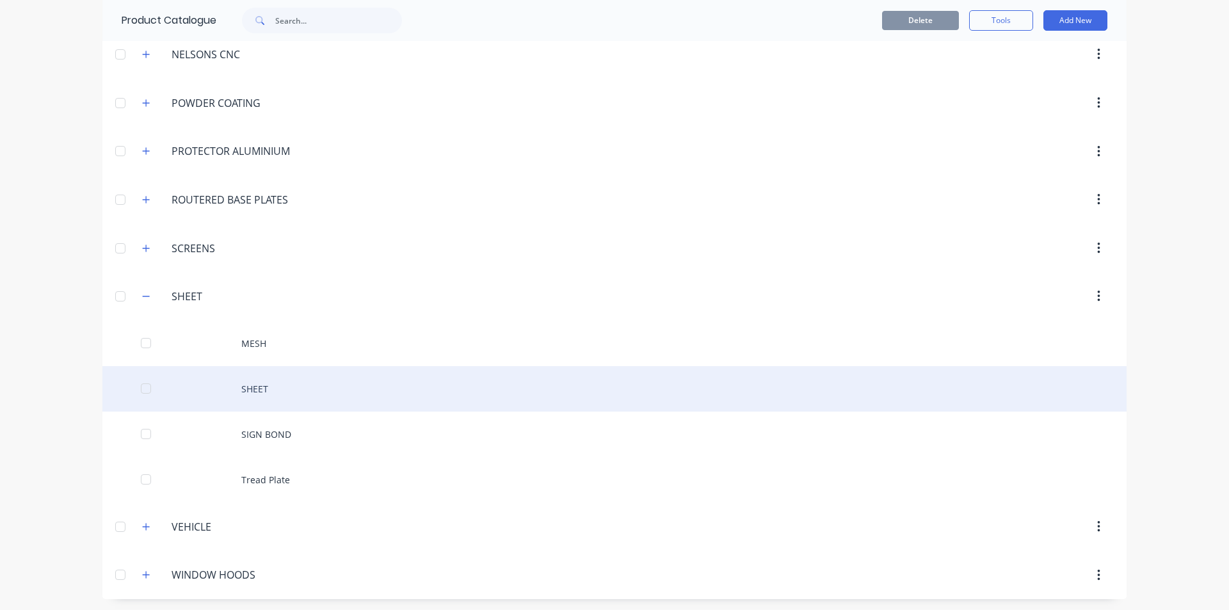
scroll to position [2359, 0]
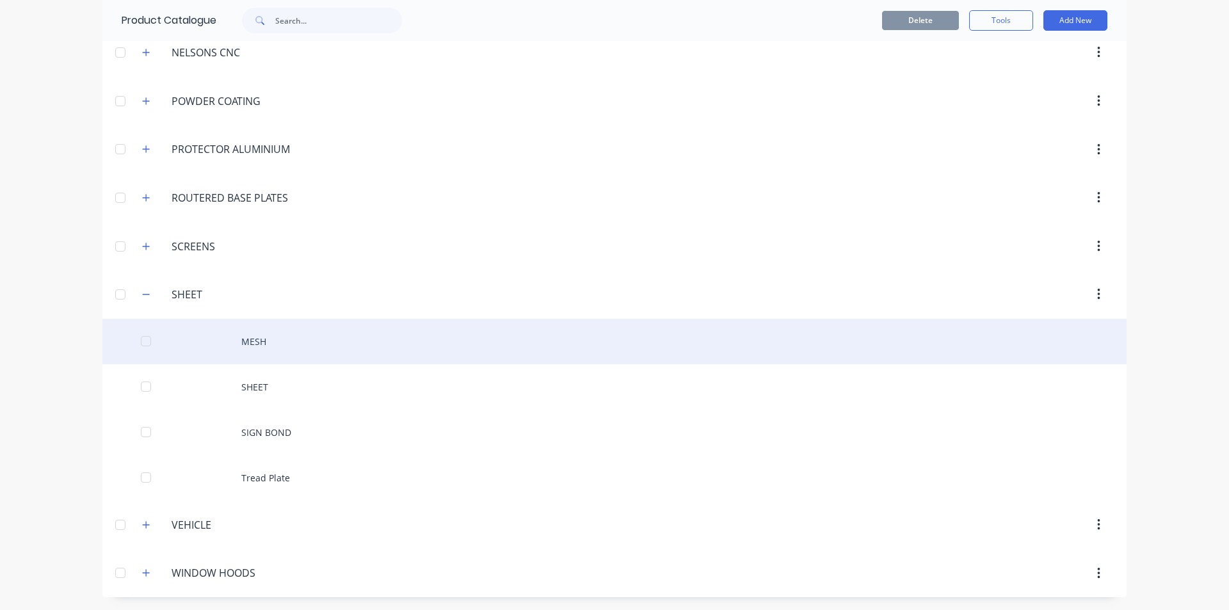
click at [308, 337] on div "MESH" at bounding box center [614, 341] width 1024 height 45
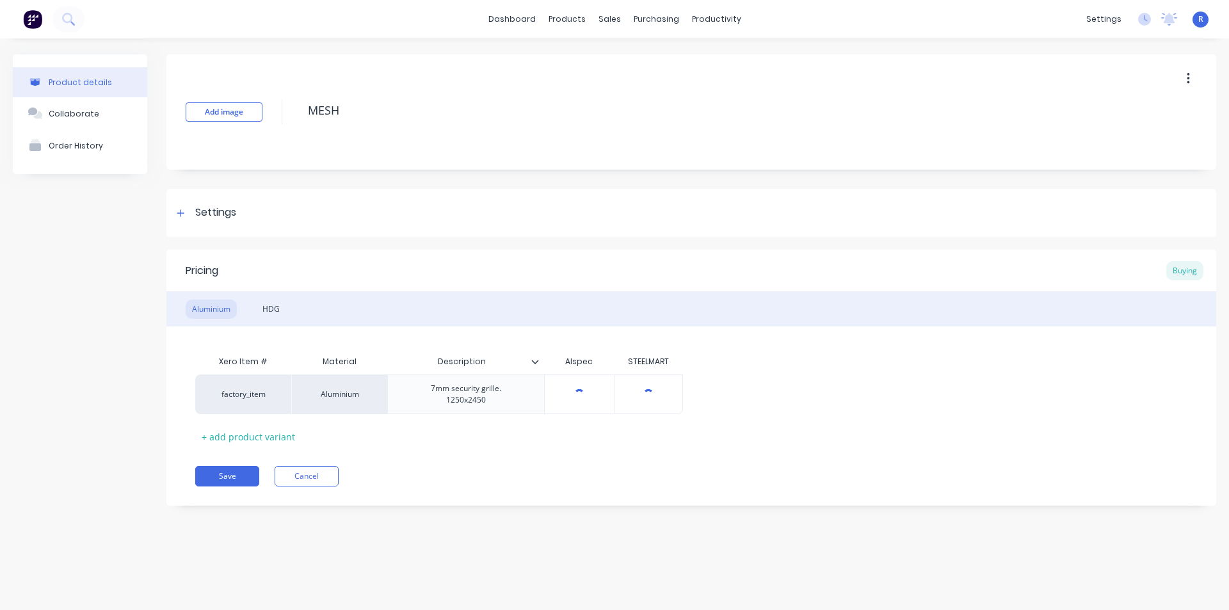
type textarea "x"
click at [692, 58] on div "Purchase Orders" at bounding box center [698, 62] width 68 height 12
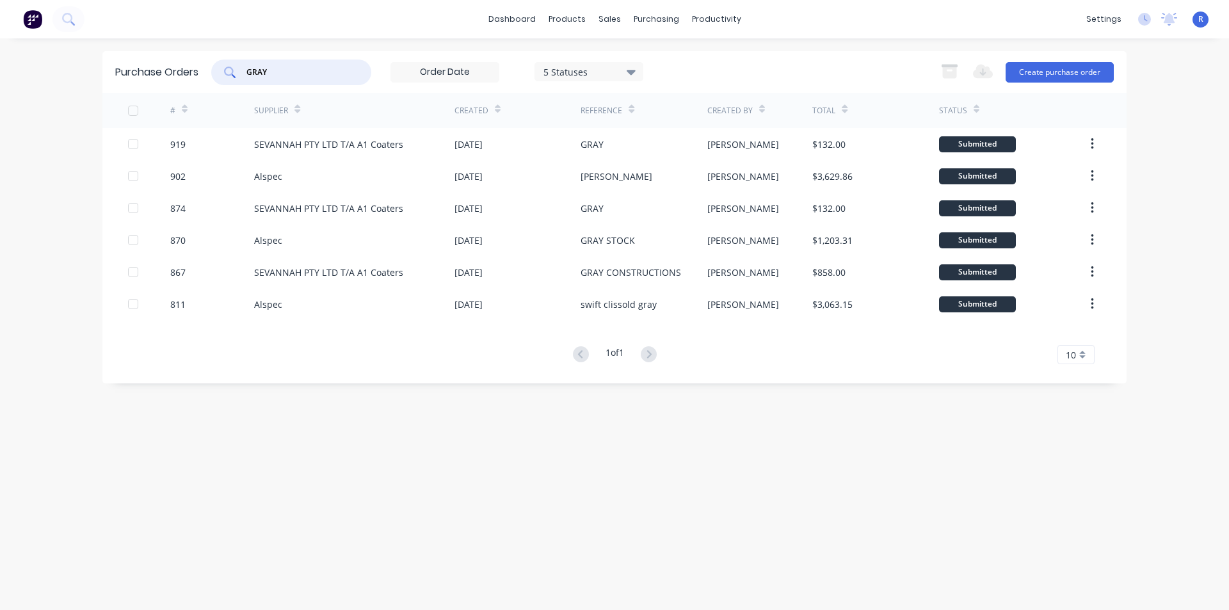
drag, startPoint x: 293, startPoint y: 73, endPoint x: 215, endPoint y: 74, distance: 78.1
click at [215, 74] on div "GRAY" at bounding box center [291, 73] width 160 height 26
type input "creed"
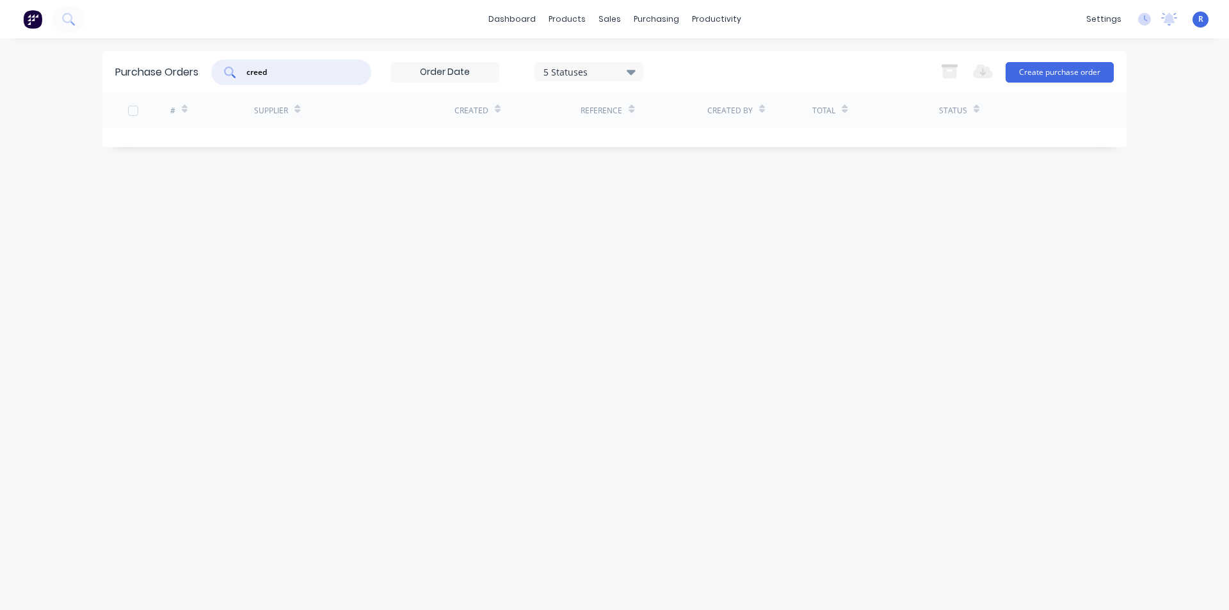
drag, startPoint x: 309, startPoint y: 71, endPoint x: 195, endPoint y: 76, distance: 114.0
click at [195, 76] on div "Purchase Orders creed 5 Statuses 5 Statuses Export to Excel (XLSX) Create purch…" at bounding box center [614, 72] width 1024 height 42
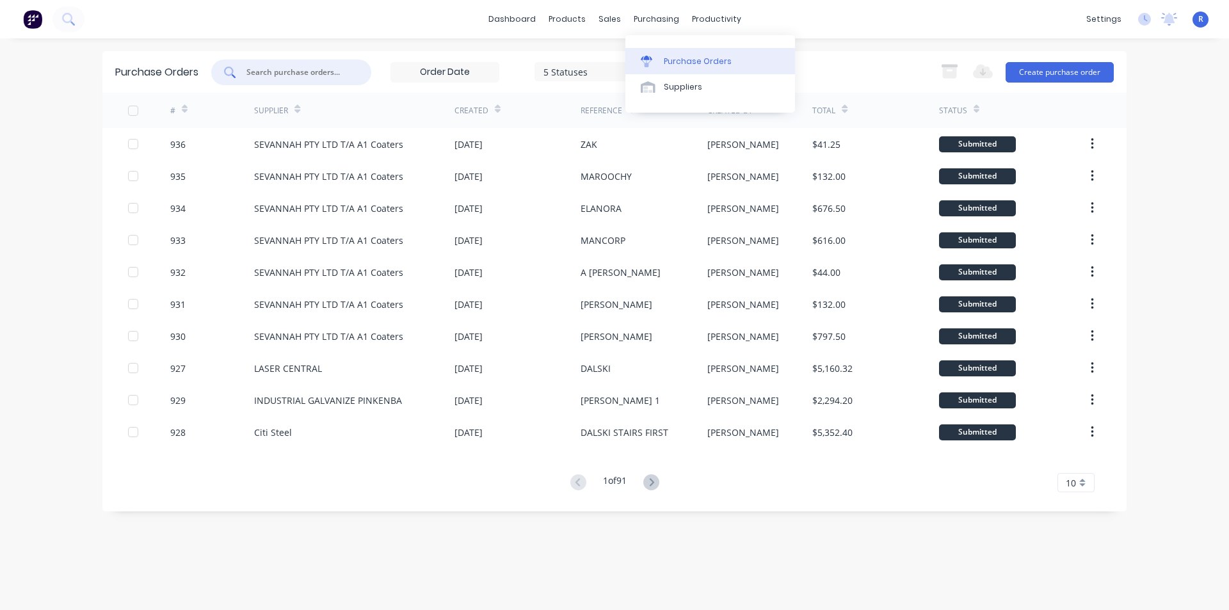
click at [686, 51] on link "Purchase Orders" at bounding box center [710, 61] width 170 height 26
click at [294, 69] on input "text" at bounding box center [298, 72] width 106 height 13
type input "gray"
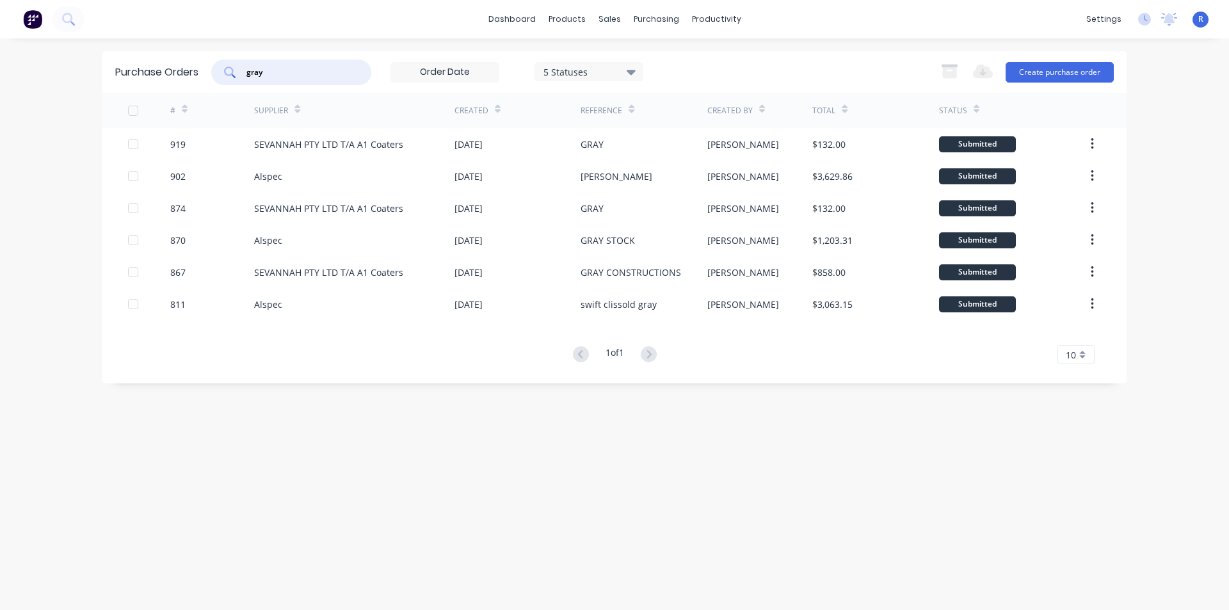
click at [632, 152] on div "GRAY" at bounding box center [644, 144] width 126 height 32
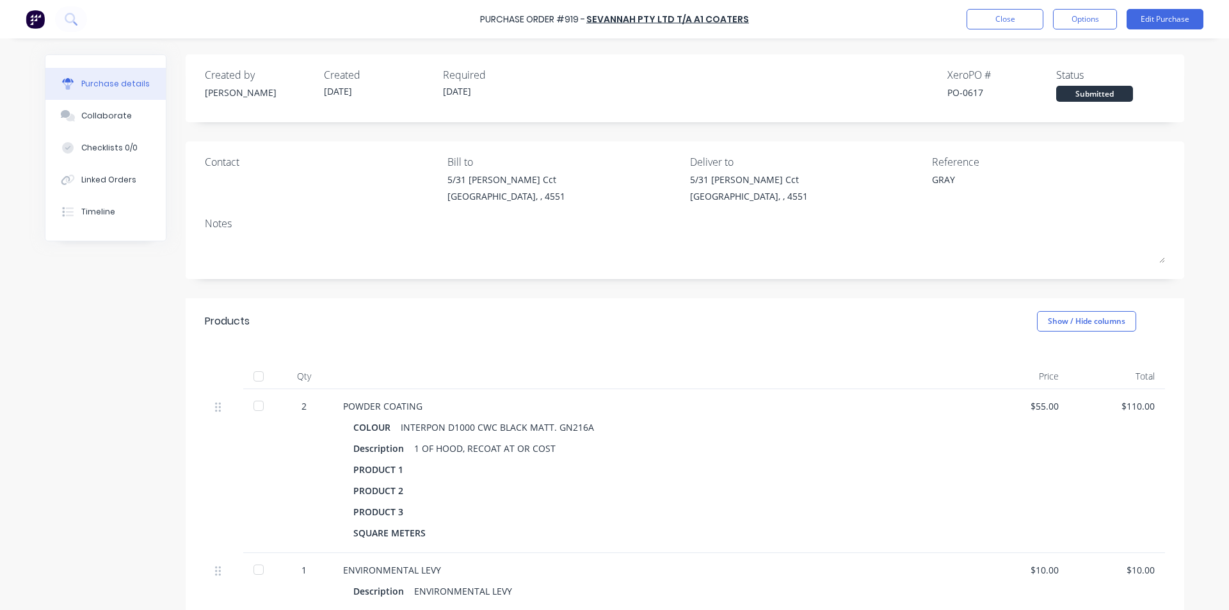
scroll to position [64, 0]
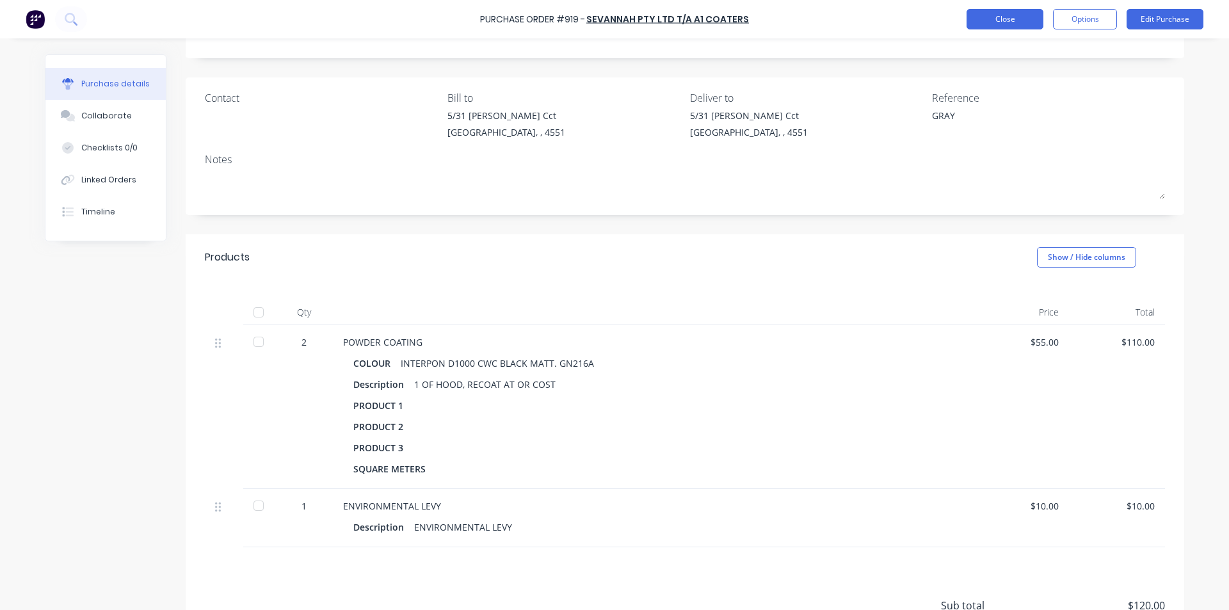
click at [1006, 19] on button "Close" at bounding box center [1004, 19] width 77 height 20
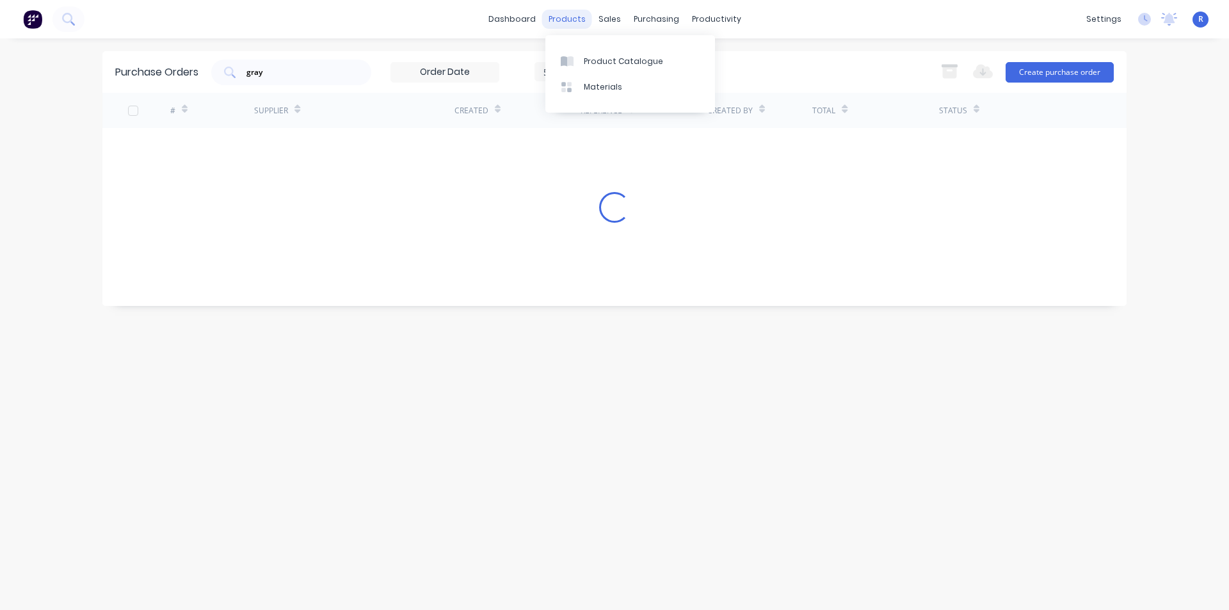
click at [572, 15] on div "products" at bounding box center [567, 19] width 50 height 19
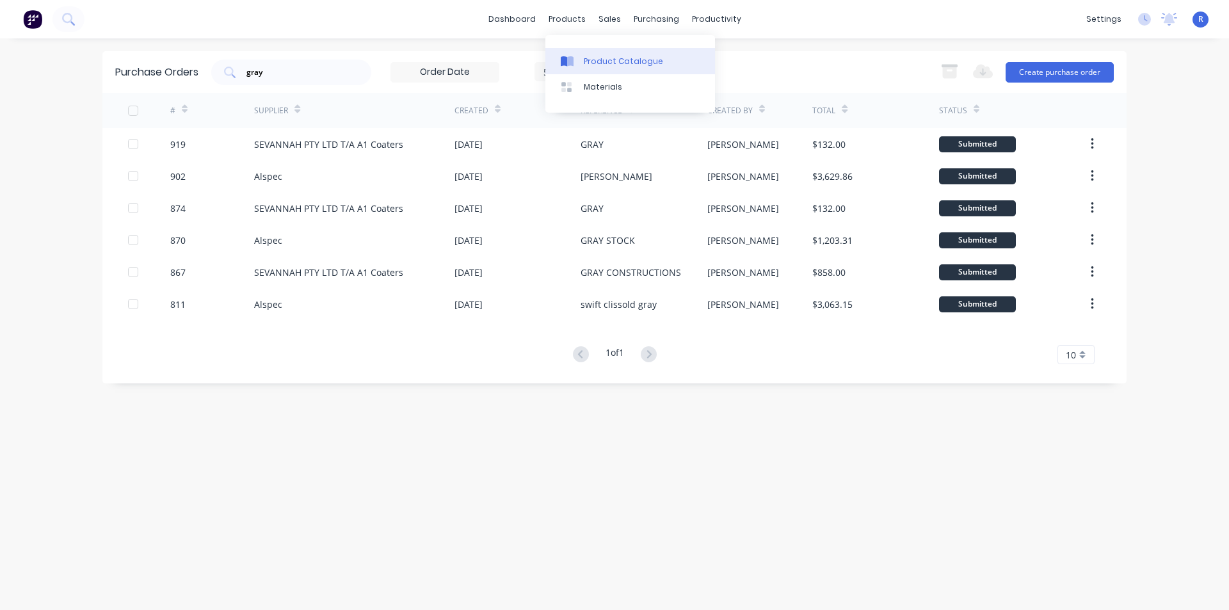
click at [595, 53] on link "Product Catalogue" at bounding box center [630, 61] width 170 height 26
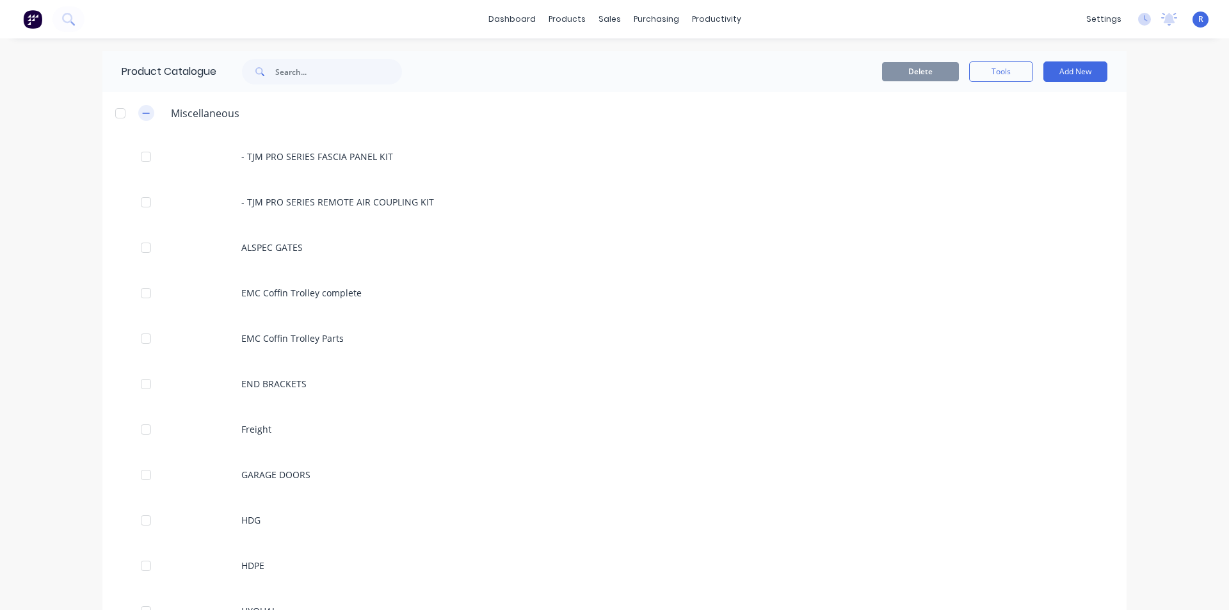
click at [138, 117] on button "button" at bounding box center [146, 113] width 16 height 16
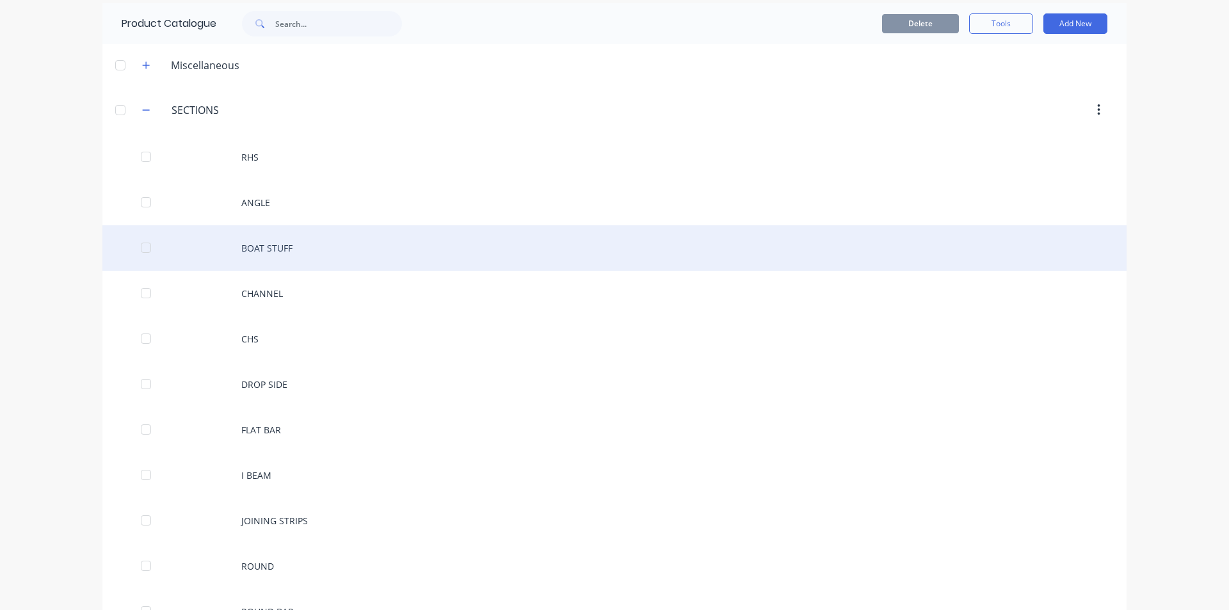
scroll to position [192, 0]
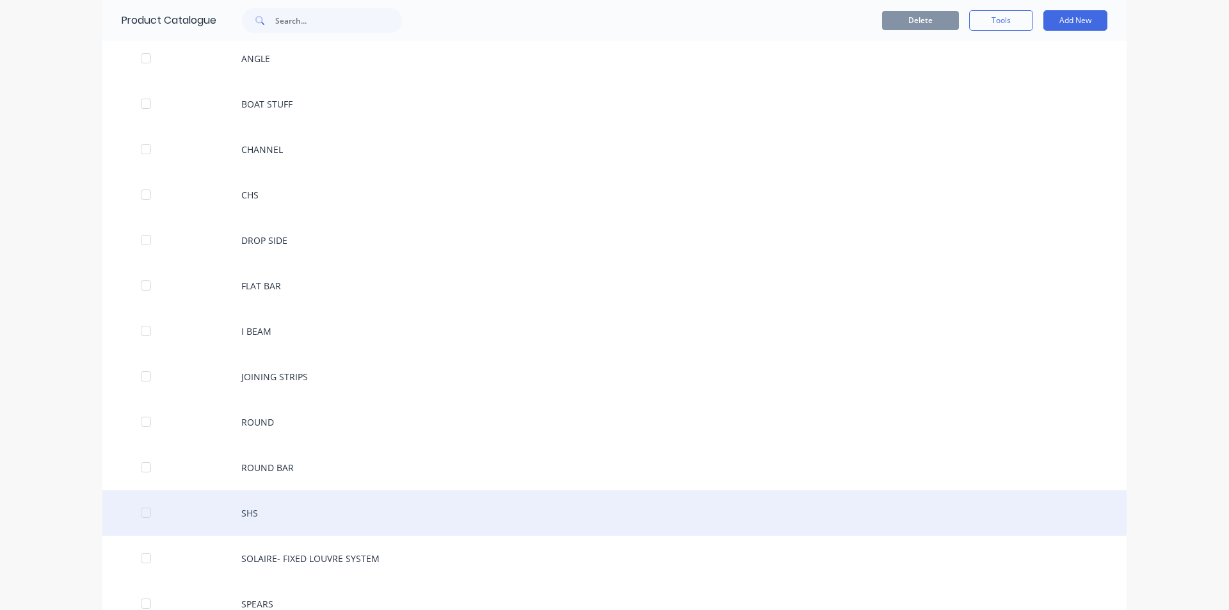
click at [305, 502] on div "SHS" at bounding box center [614, 512] width 1024 height 45
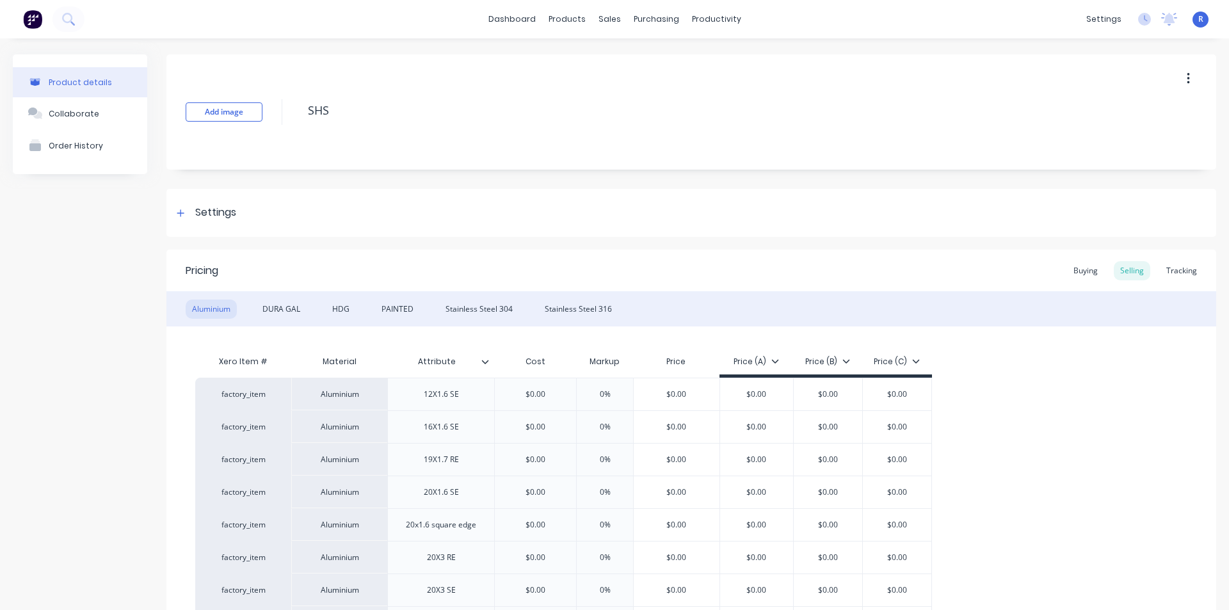
click at [1069, 280] on div "Pricing Buying Selling Tracking" at bounding box center [691, 271] width 1050 height 42
click at [1074, 268] on div "Buying" at bounding box center [1085, 270] width 37 height 19
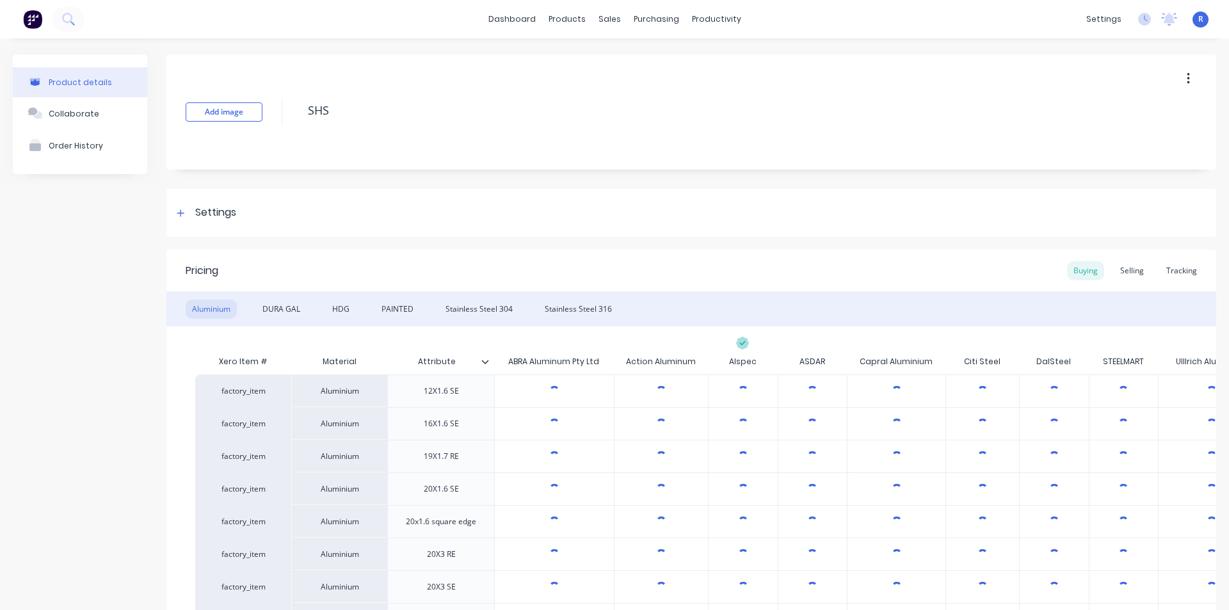
type textarea "x"
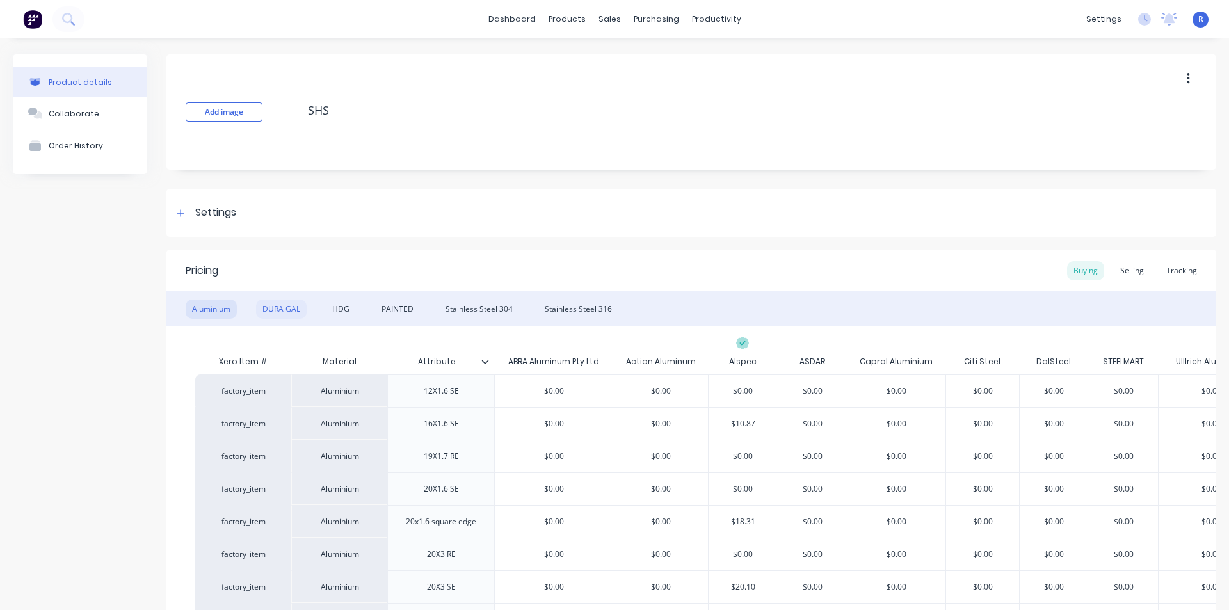
click at [294, 308] on div "DURA GAL" at bounding box center [281, 309] width 51 height 19
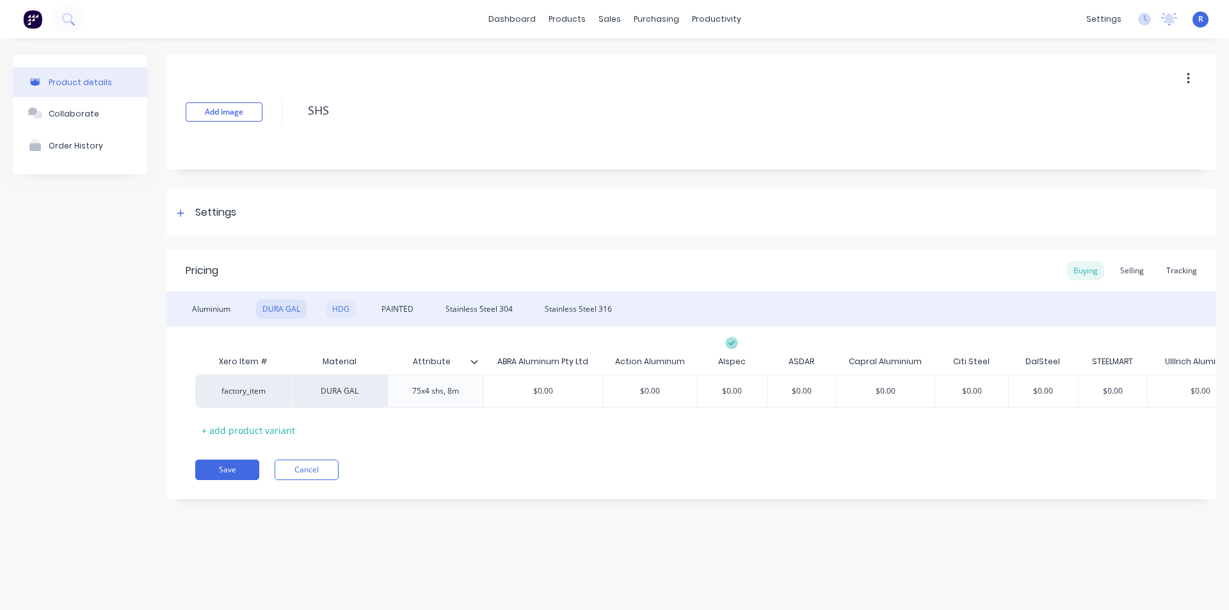
click at [346, 309] on div "HDG" at bounding box center [341, 309] width 30 height 19
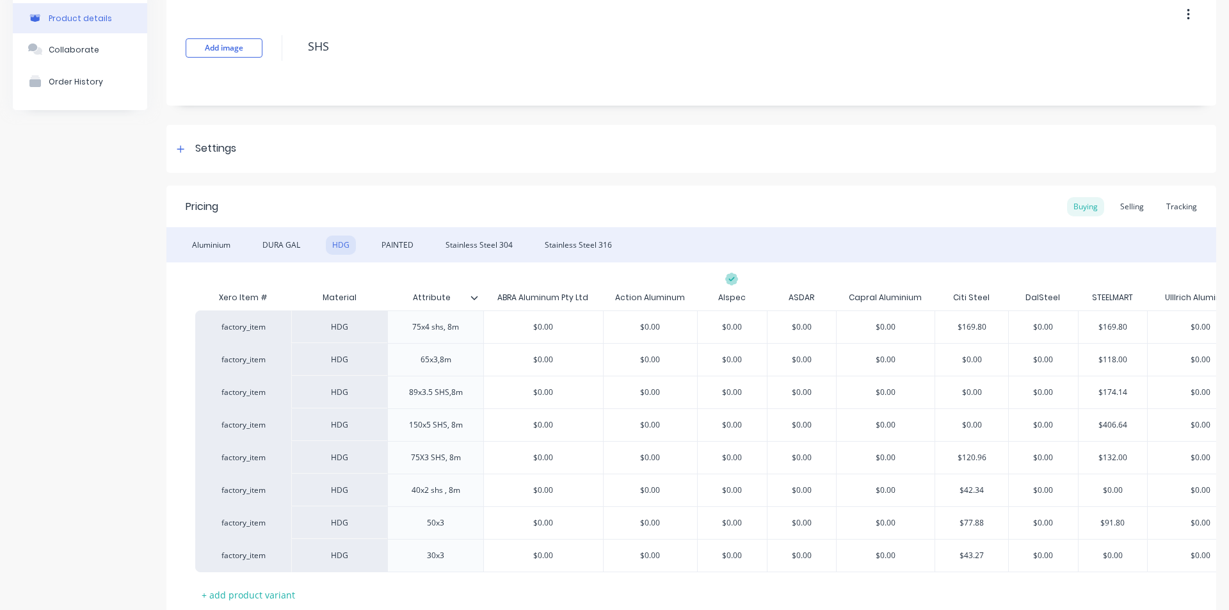
scroll to position [128, 0]
